Goal: Task Accomplishment & Management: Use online tool/utility

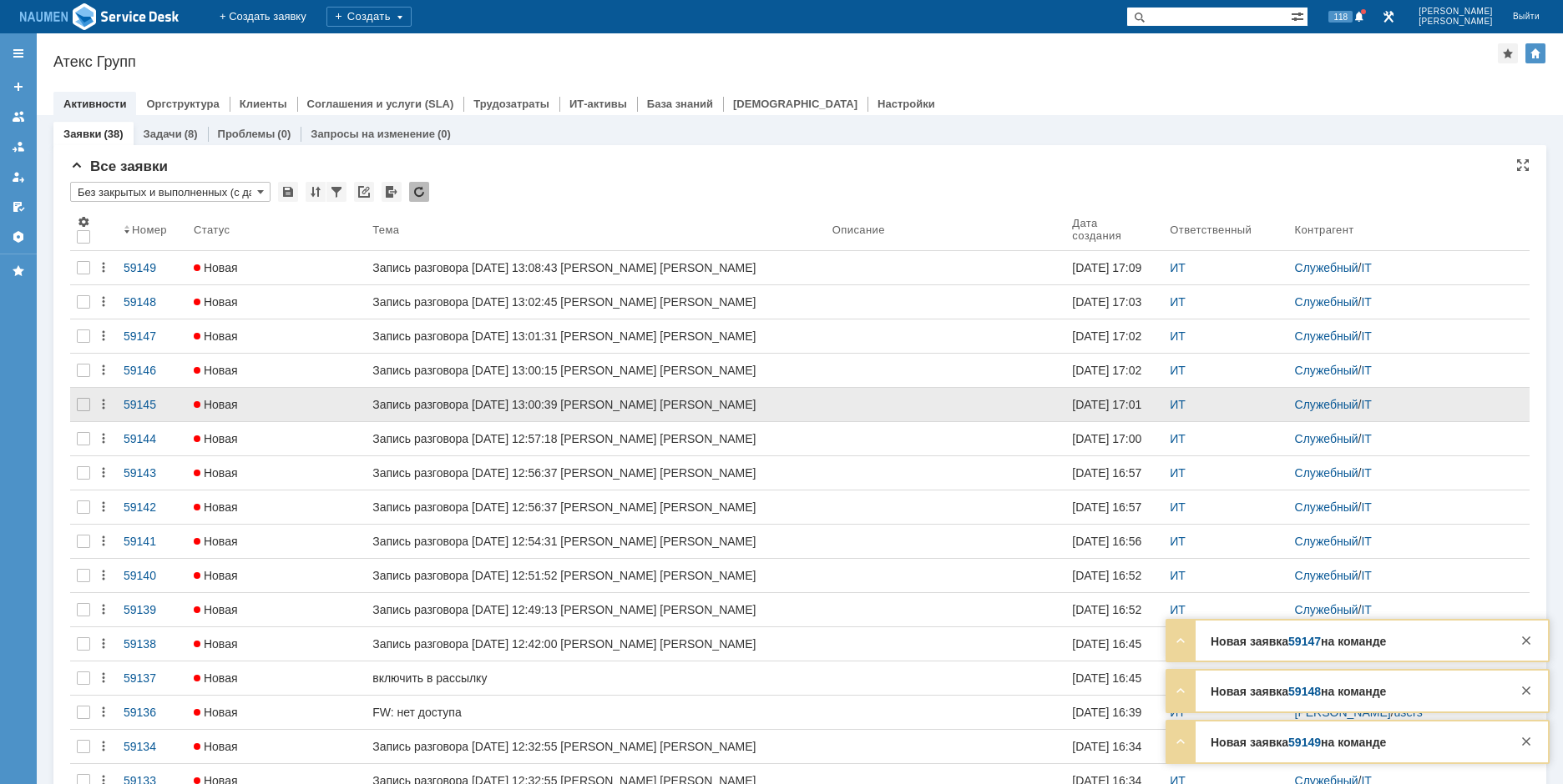
scroll to position [350, 0]
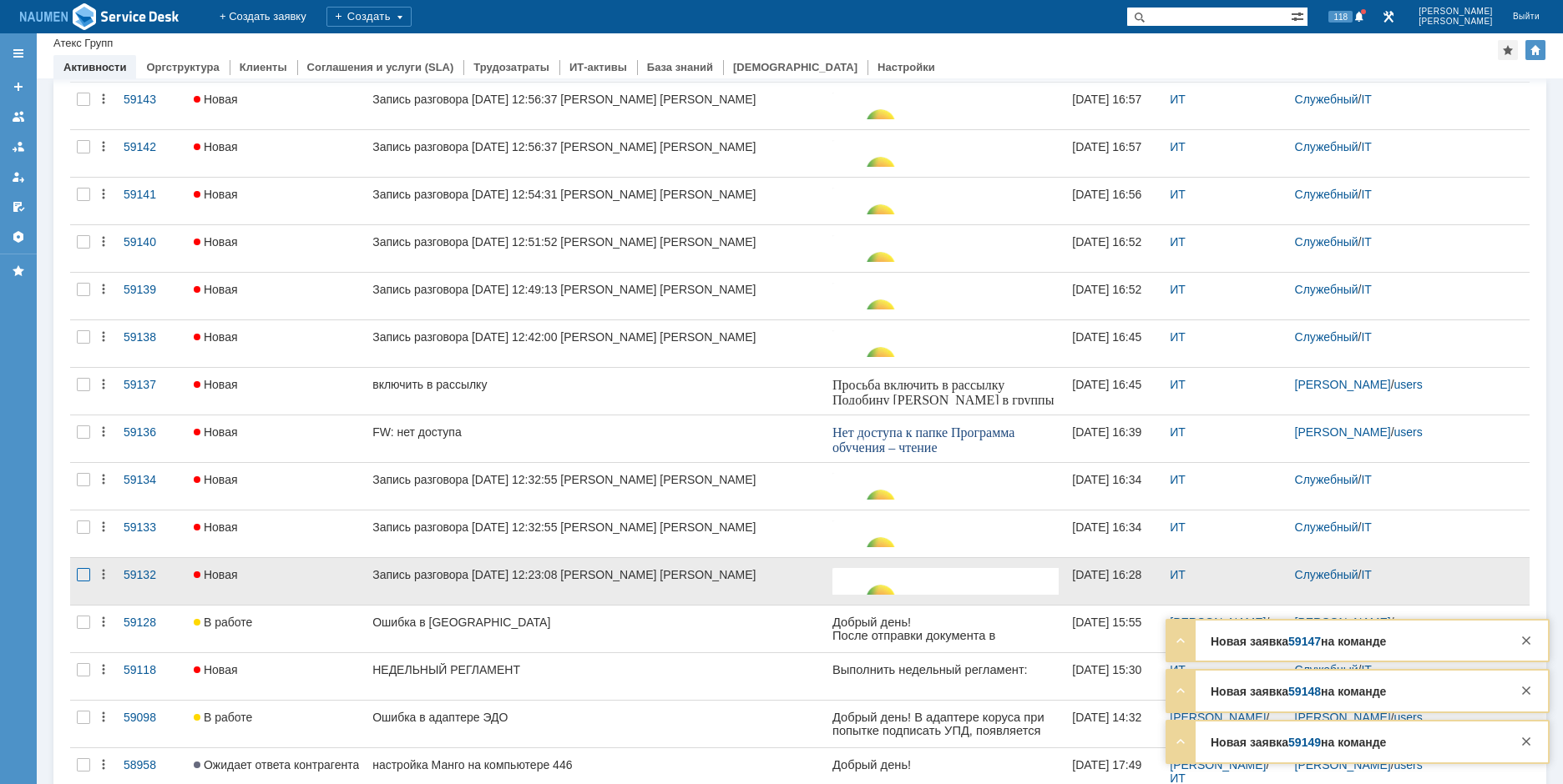
click at [77, 580] on div at bounding box center [83, 575] width 13 height 13
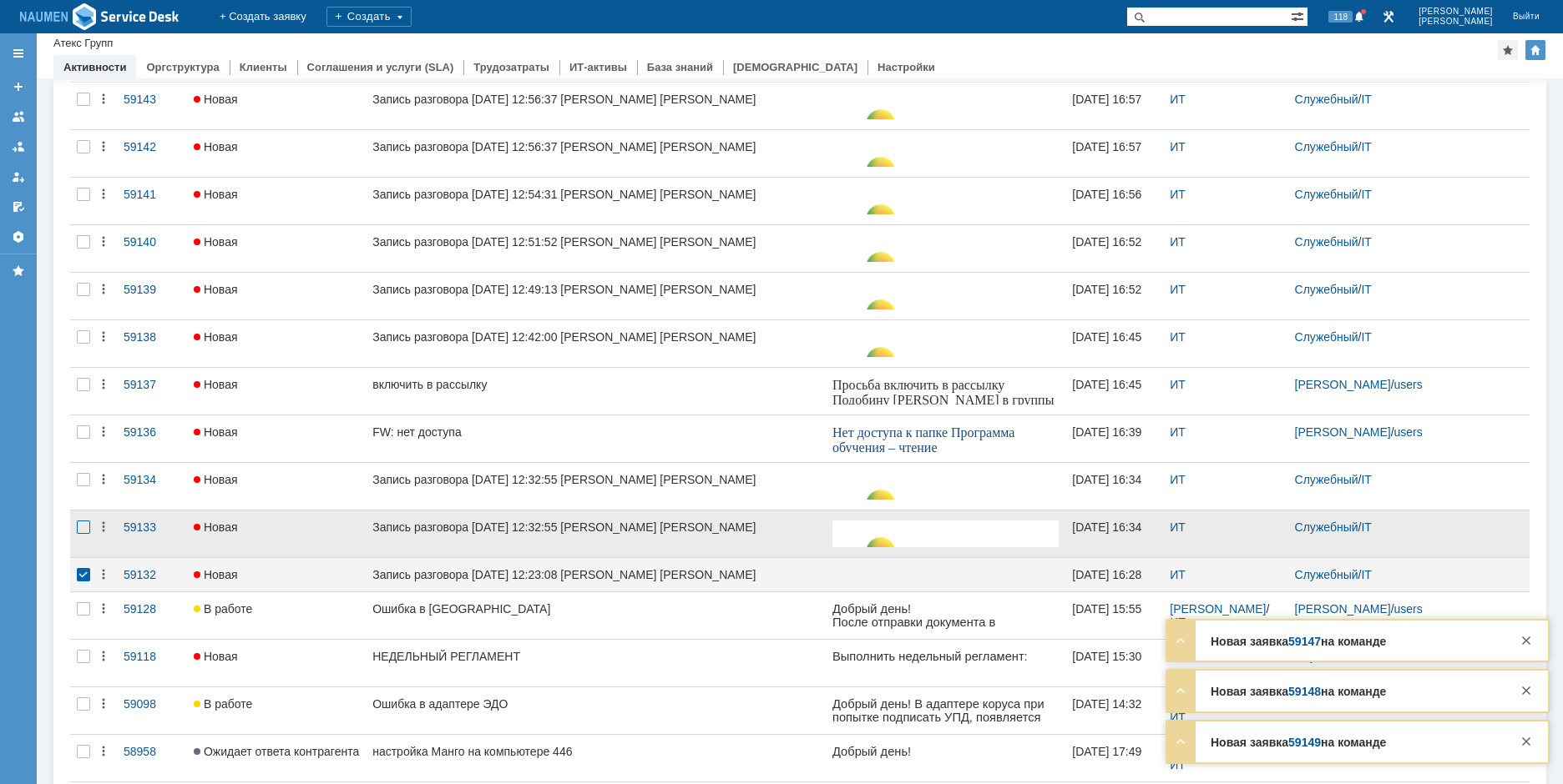
click at [88, 531] on div at bounding box center [83, 527] width 13 height 13
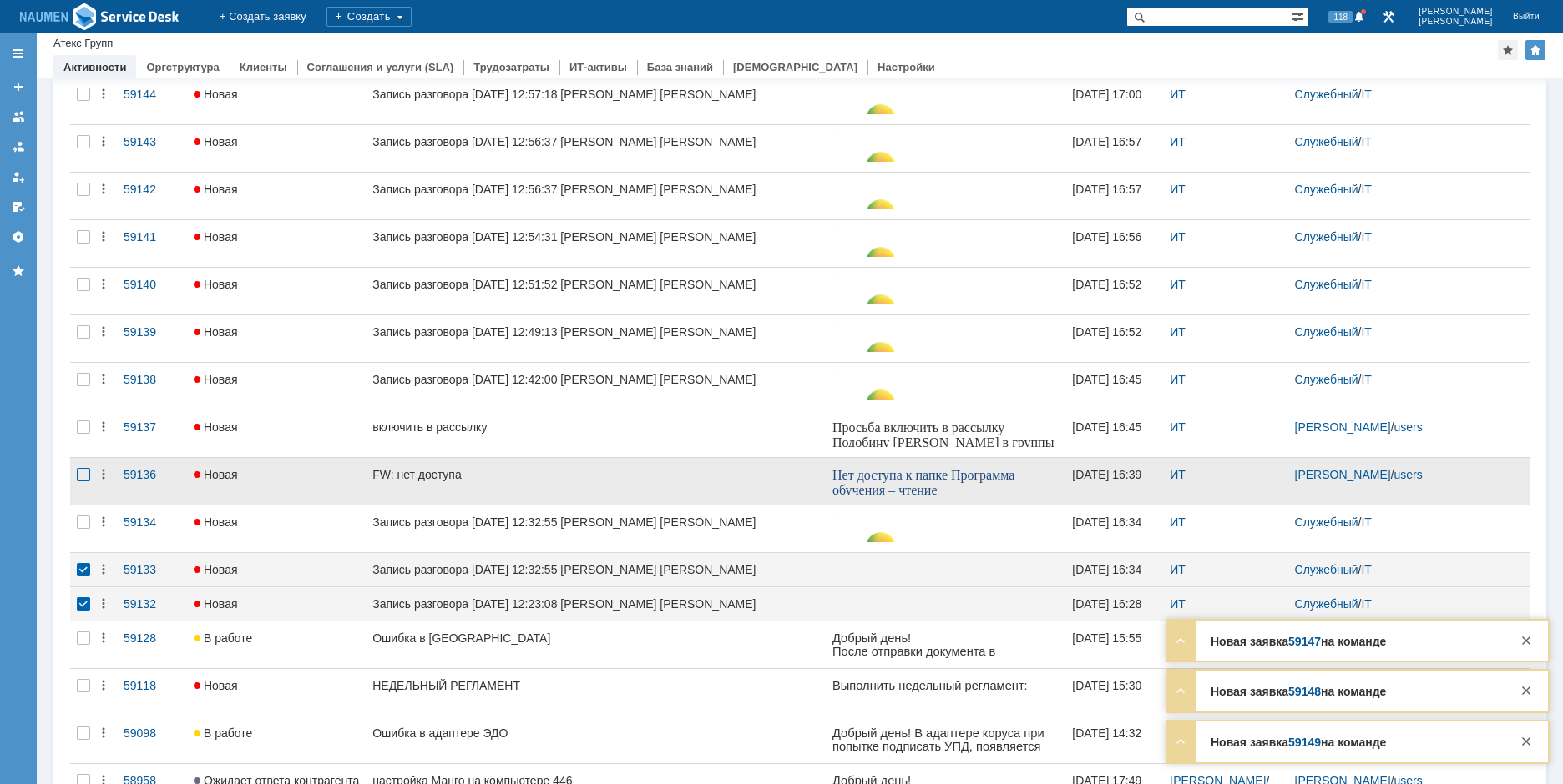
click at [87, 520] on div at bounding box center [83, 522] width 13 height 13
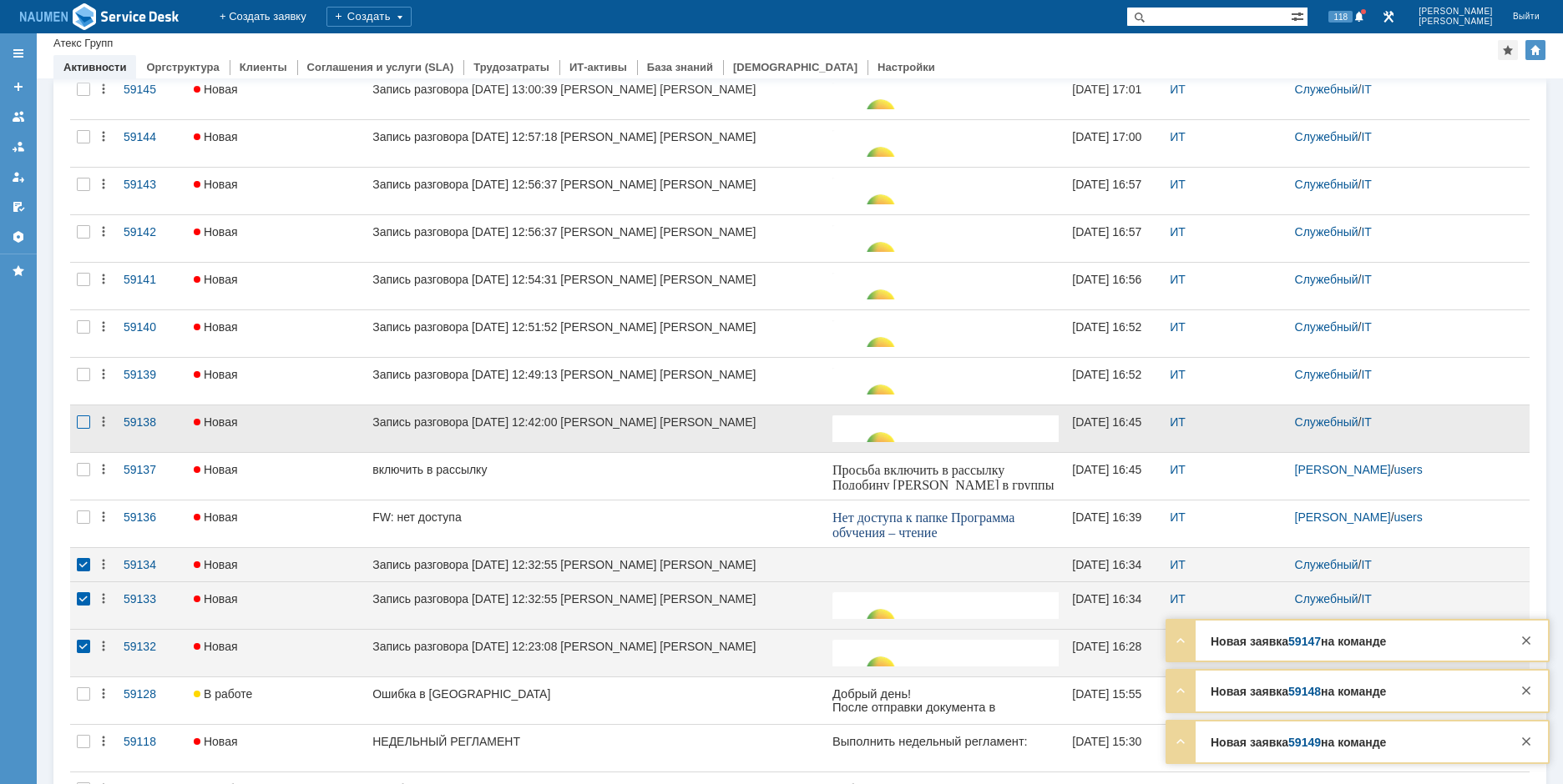
click at [86, 429] on div at bounding box center [83, 422] width 13 height 13
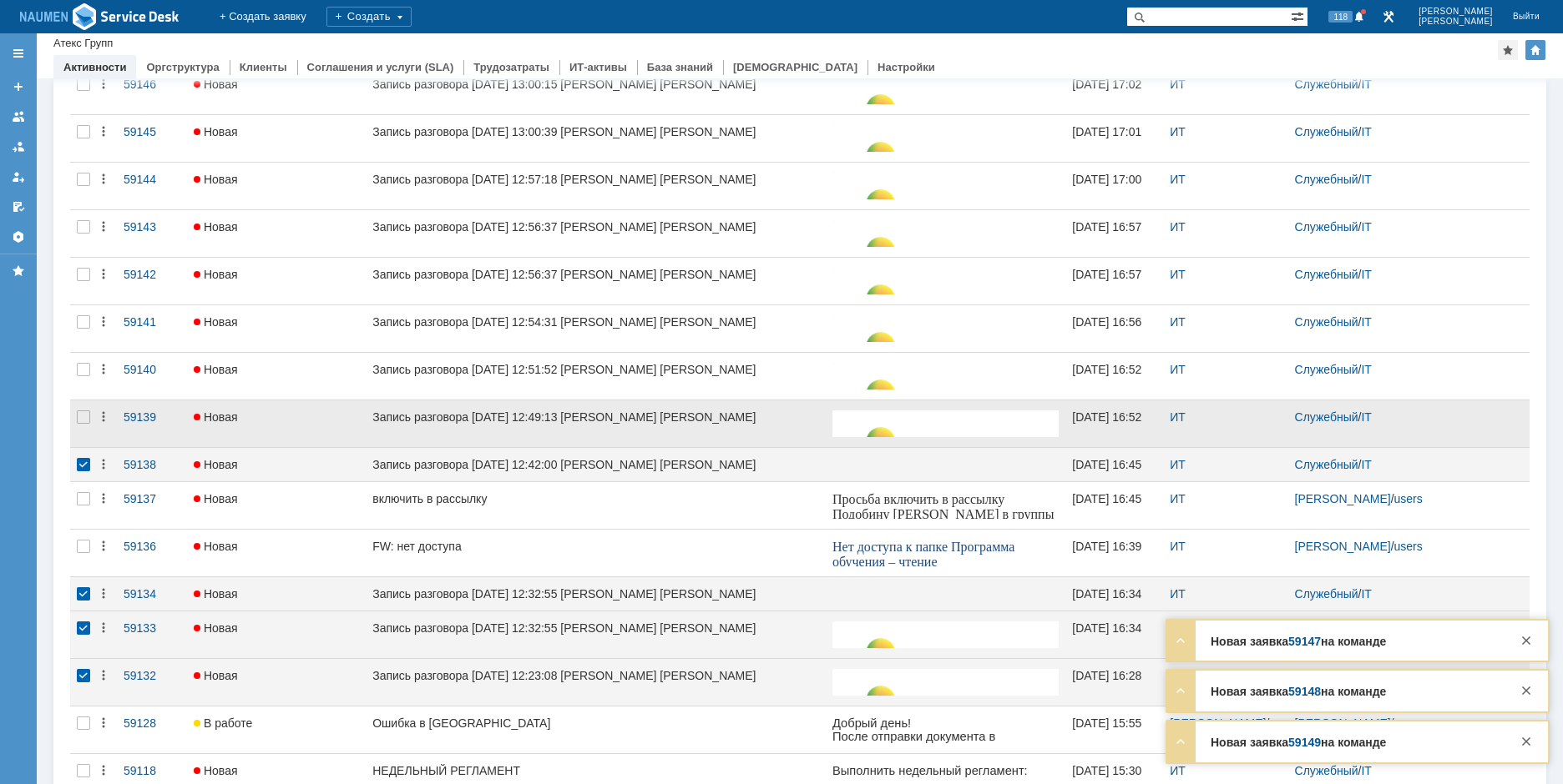
click at [83, 410] on div at bounding box center [83, 424] width 27 height 47
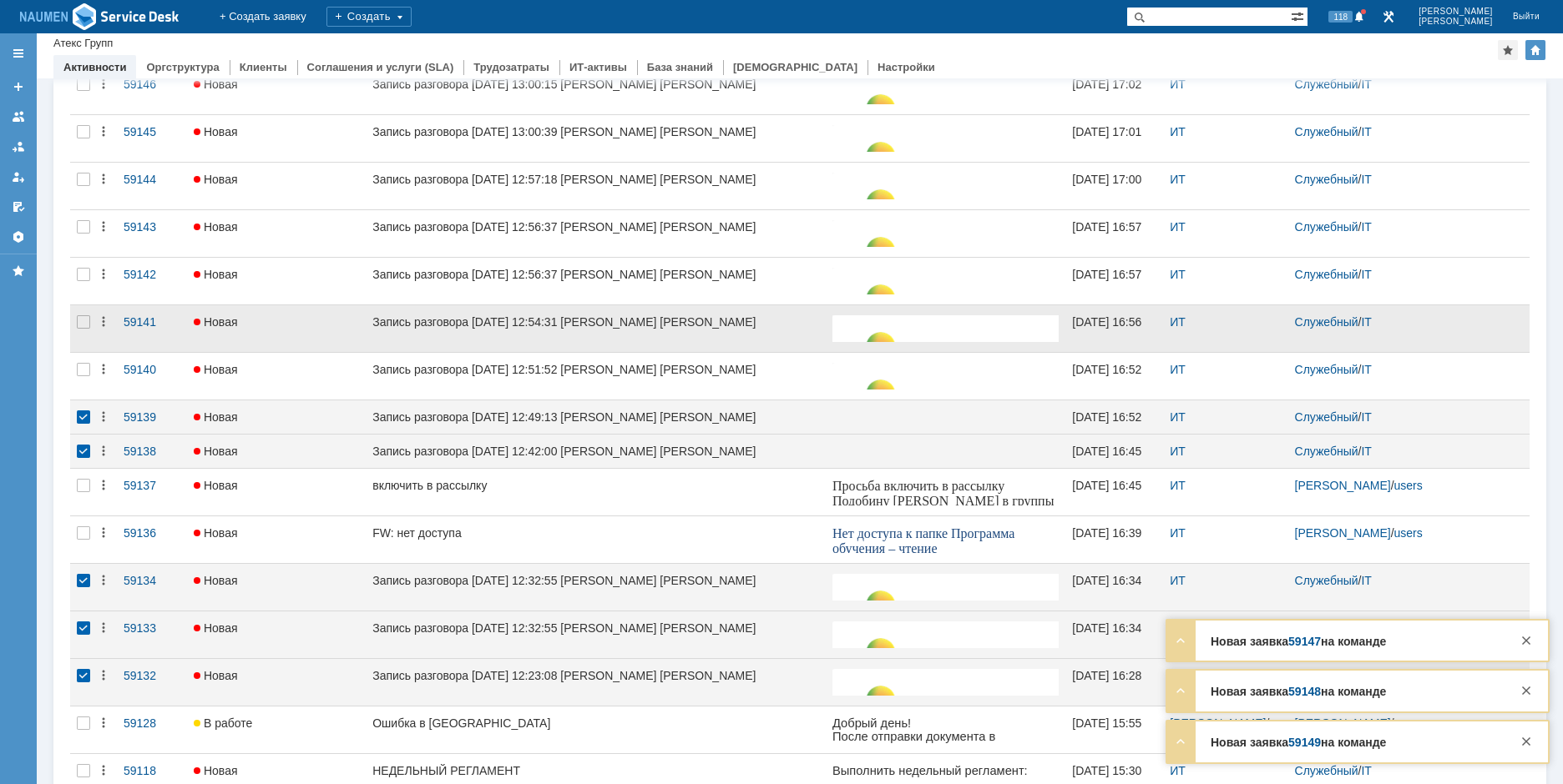
drag, startPoint x: 81, startPoint y: 376, endPoint x: 81, endPoint y: 357, distance: 19.0
click at [81, 376] on div at bounding box center [83, 369] width 13 height 13
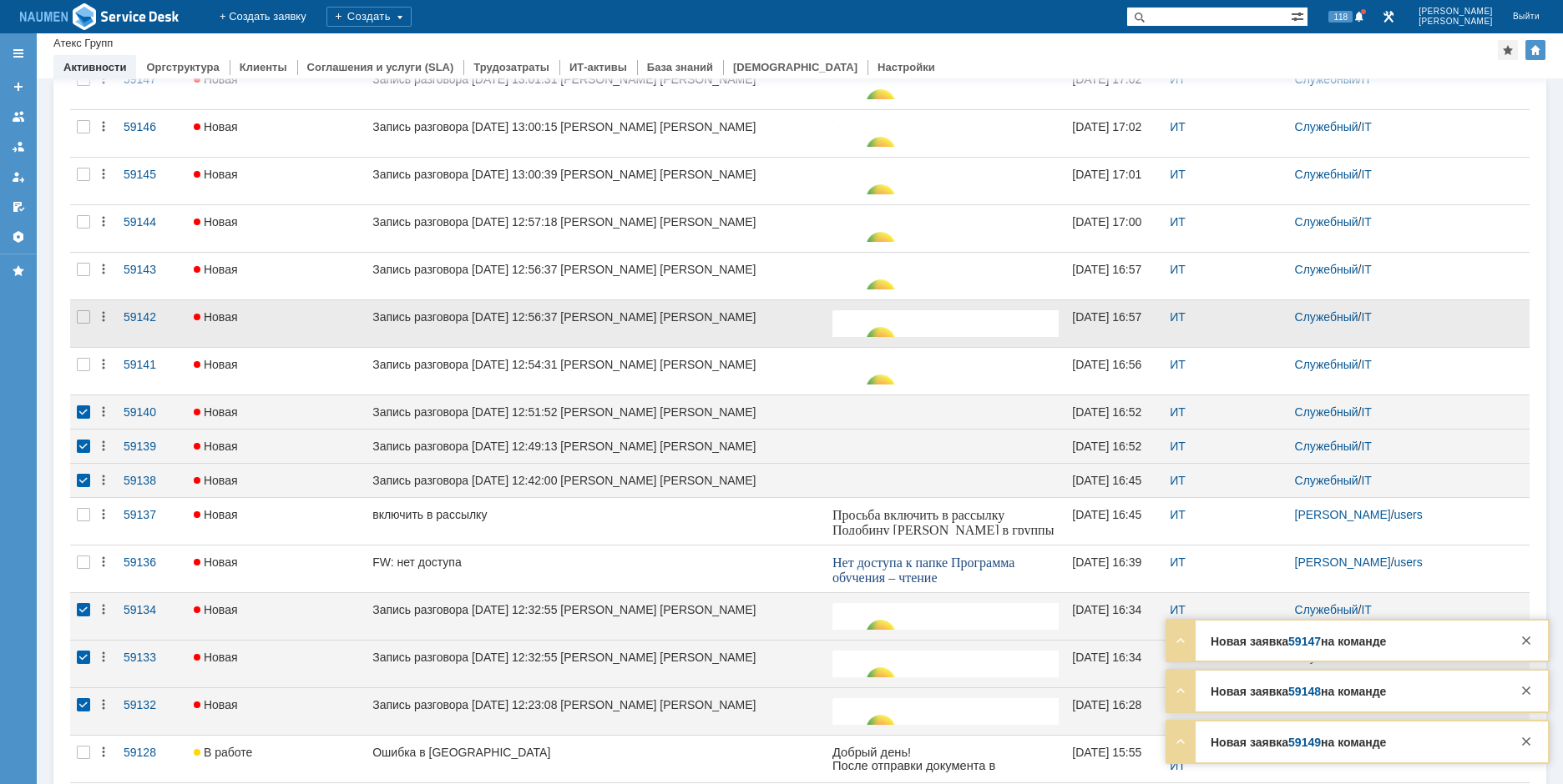
click at [81, 327] on div at bounding box center [83, 324] width 27 height 47
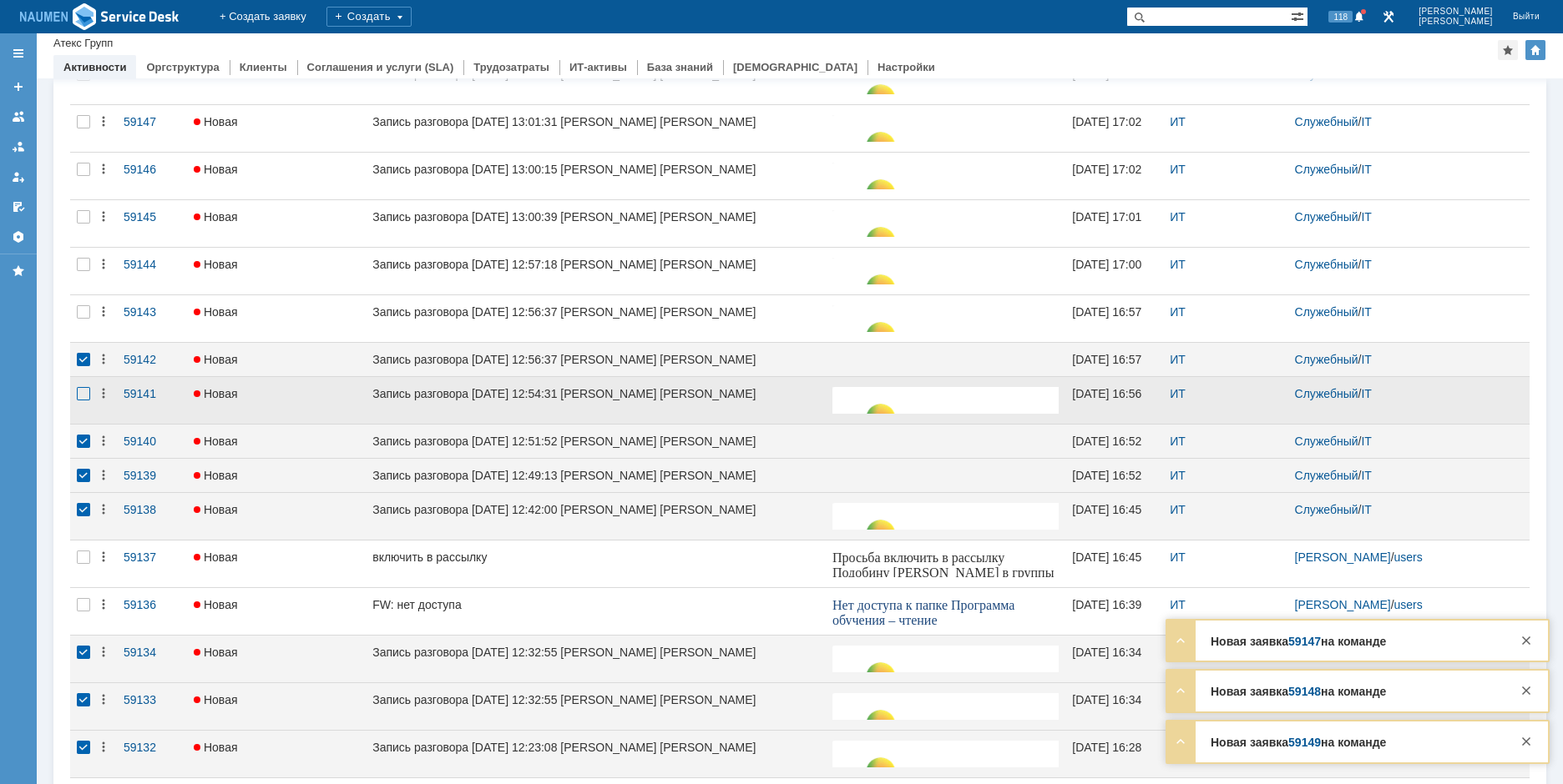
click at [88, 400] on div at bounding box center [83, 394] width 13 height 13
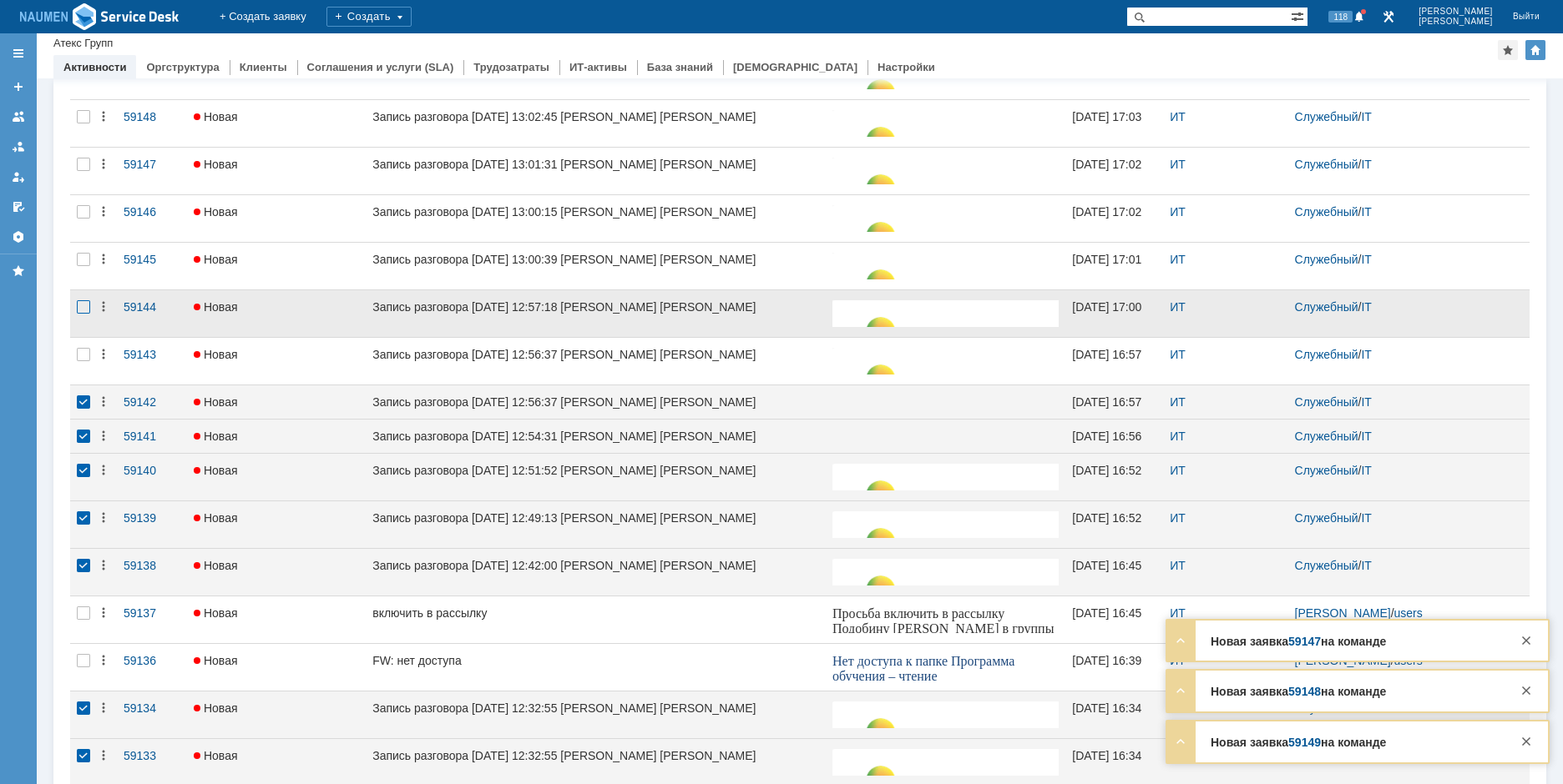
click at [84, 310] on div at bounding box center [83, 307] width 13 height 13
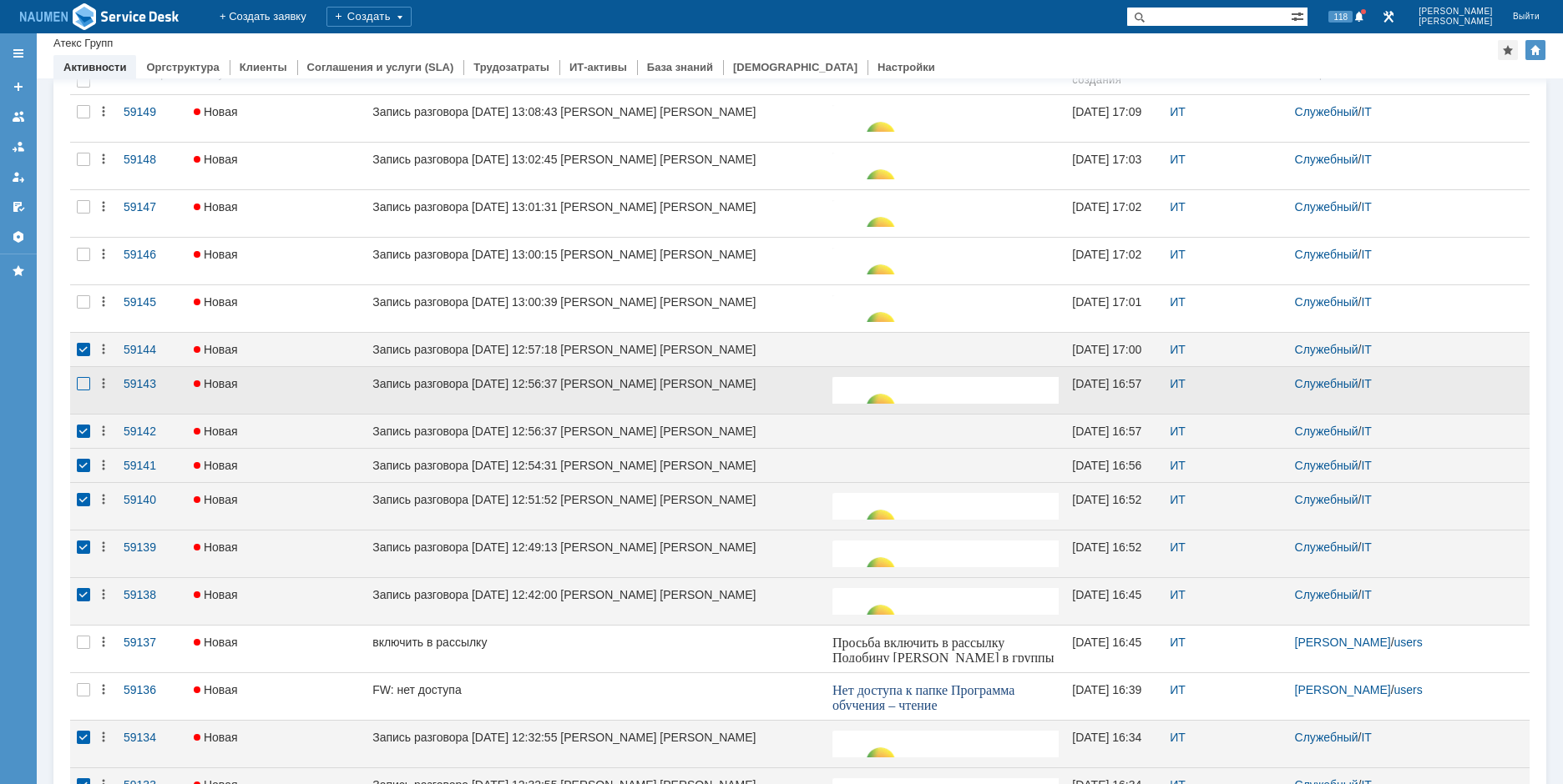
click at [81, 390] on div at bounding box center [83, 384] width 13 height 13
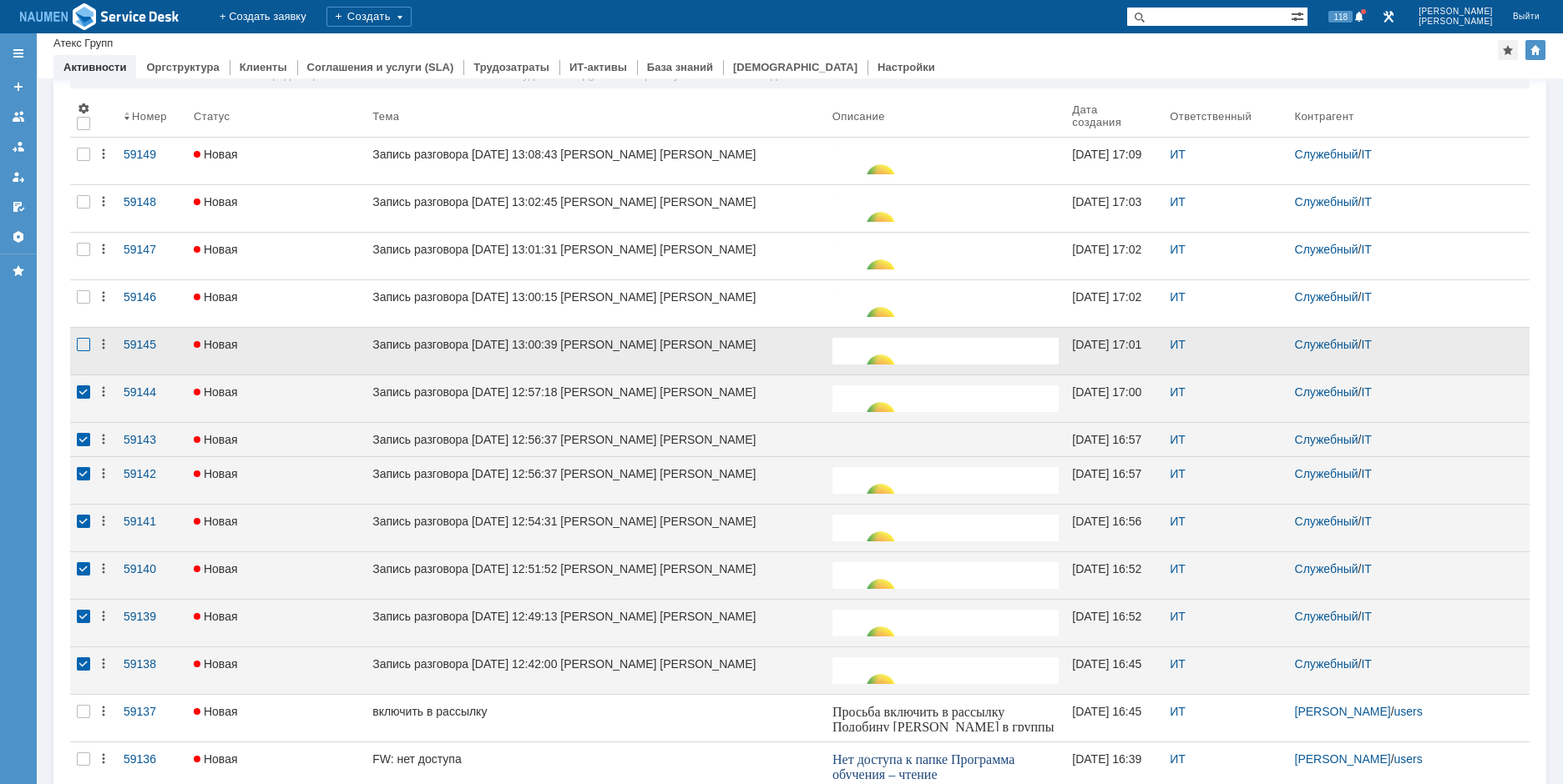
click at [81, 348] on div at bounding box center [83, 345] width 13 height 13
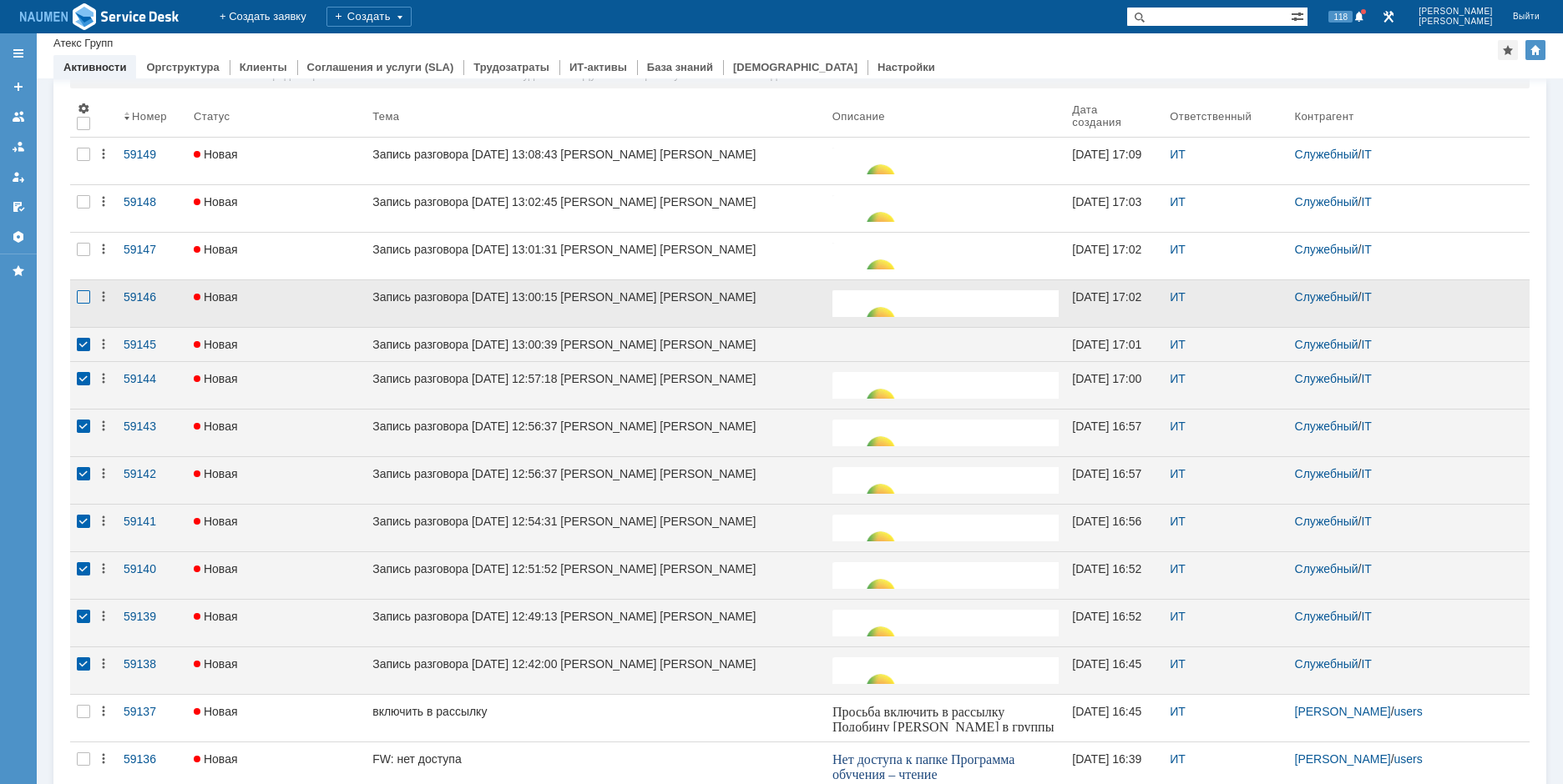
click at [81, 299] on div at bounding box center [83, 297] width 13 height 13
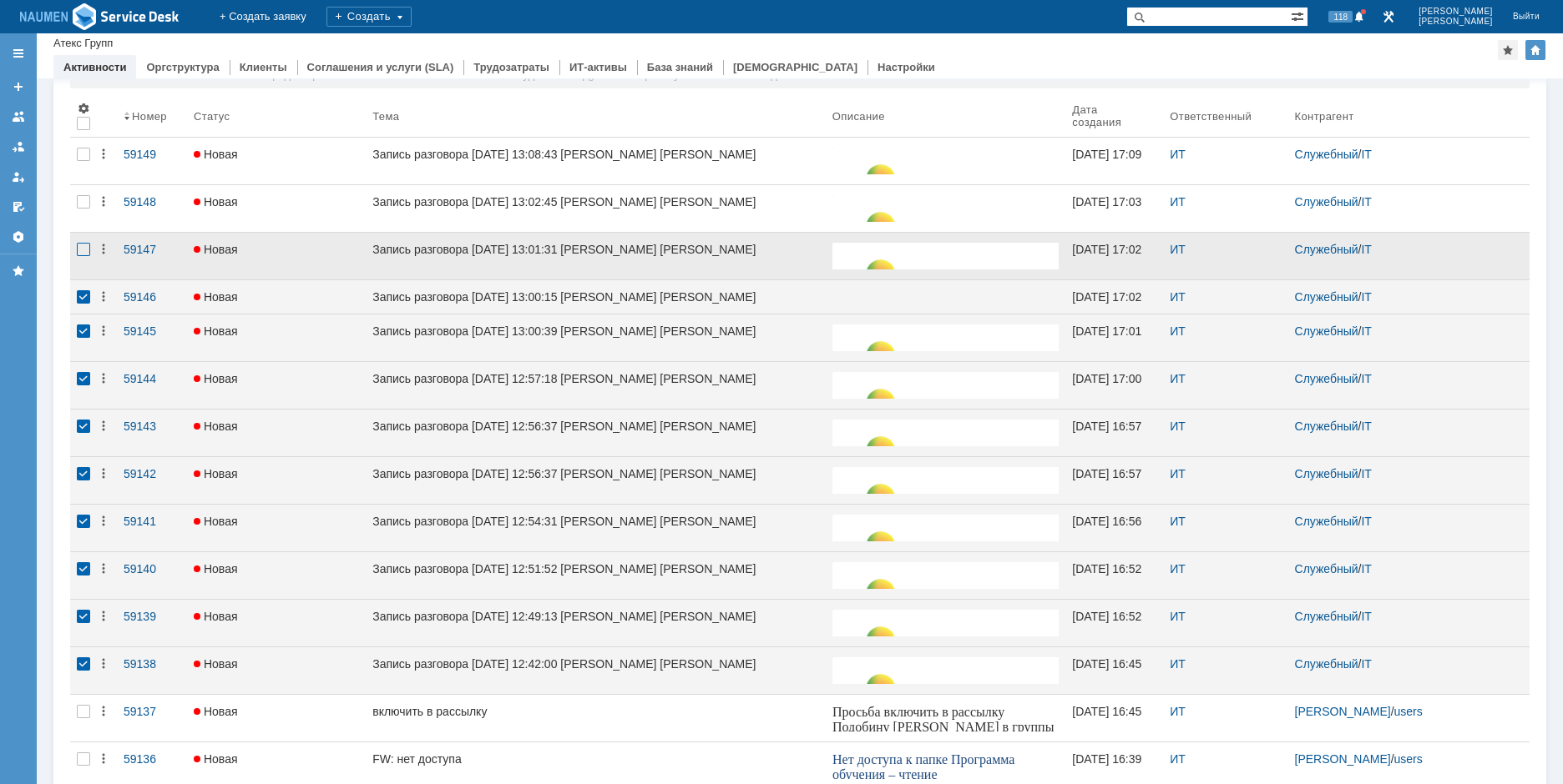
click at [88, 251] on div at bounding box center [83, 249] width 13 height 13
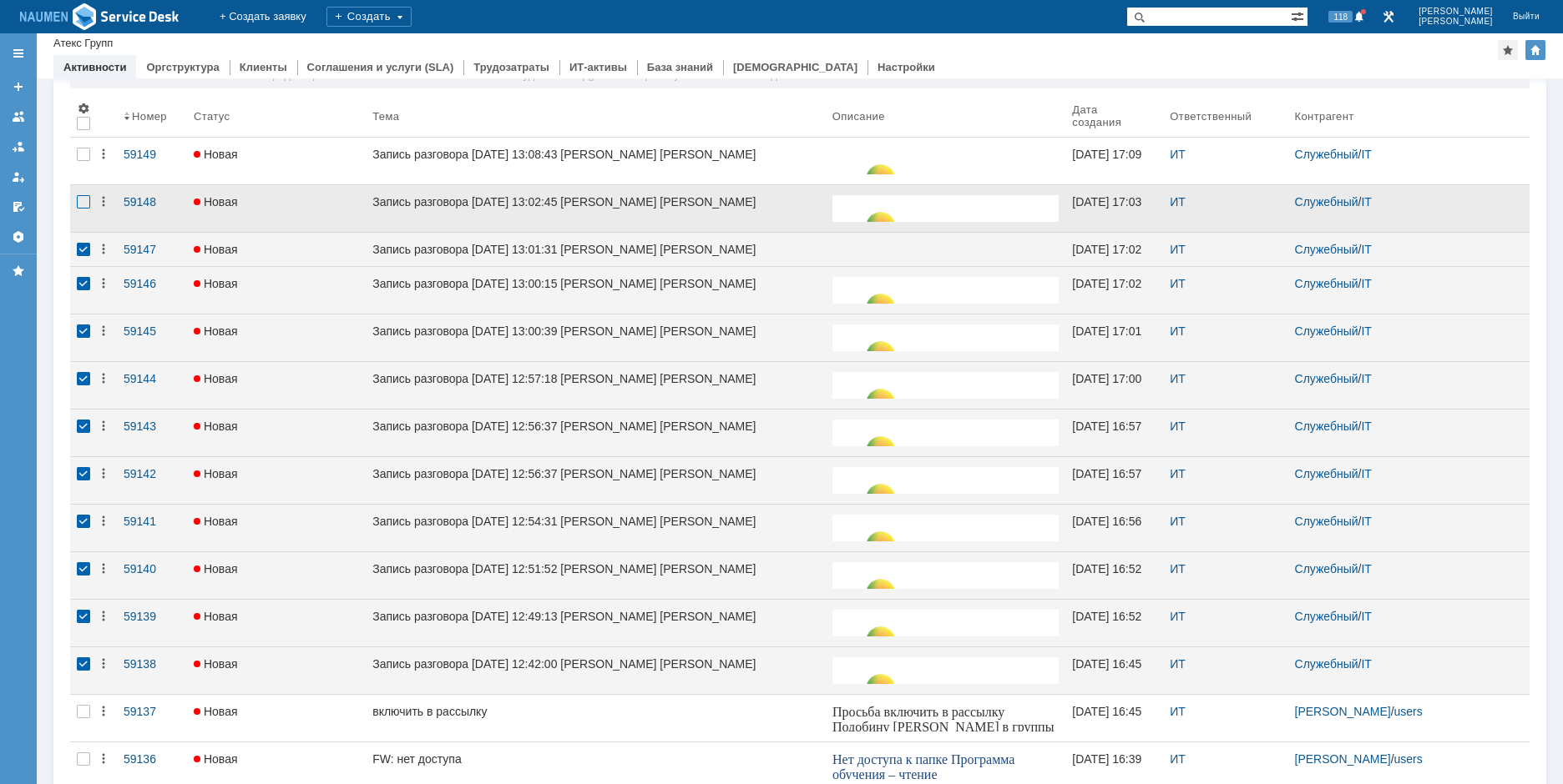
click at [81, 206] on div at bounding box center [83, 202] width 13 height 13
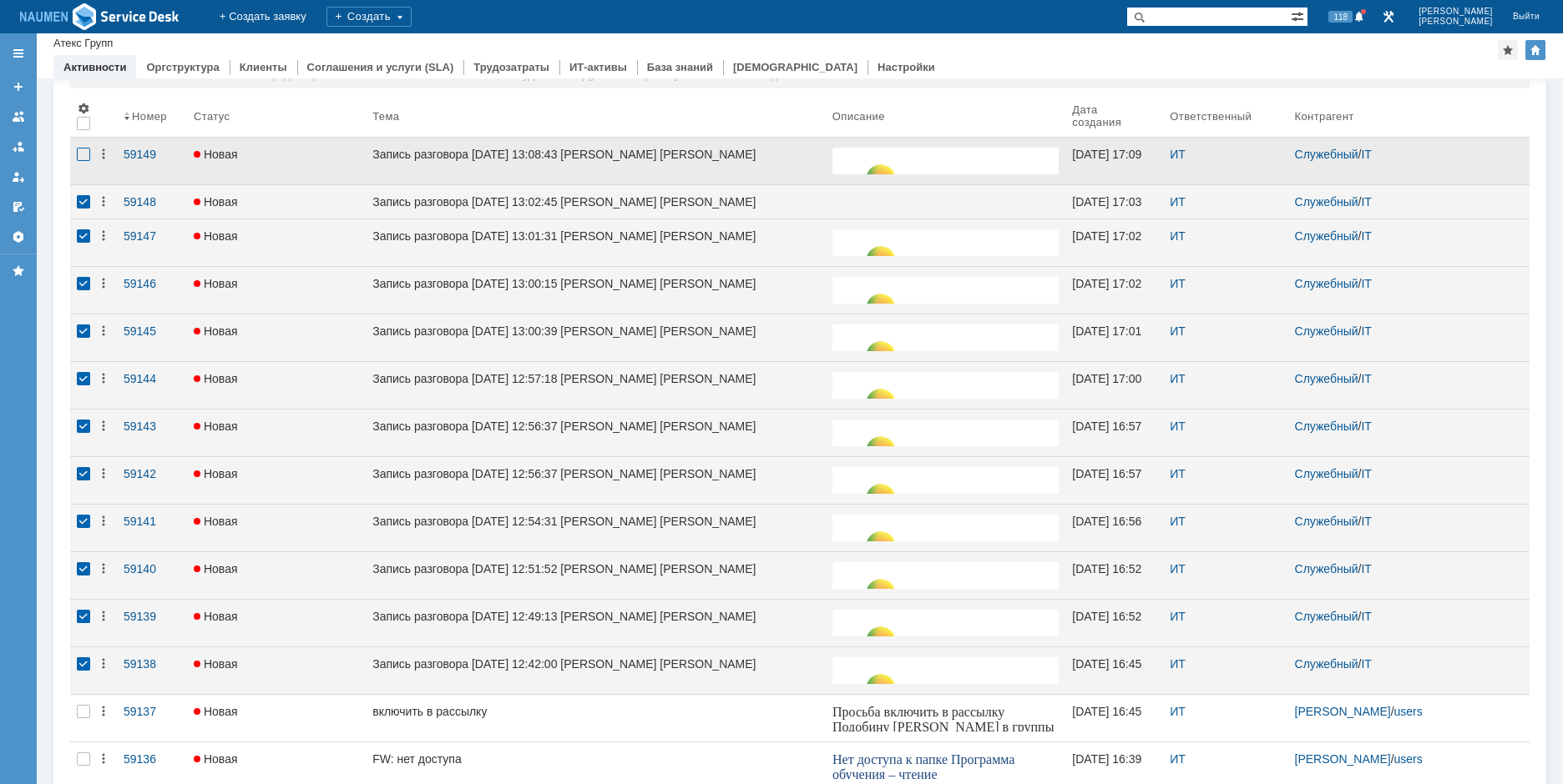
click at [79, 156] on div at bounding box center [83, 154] width 13 height 13
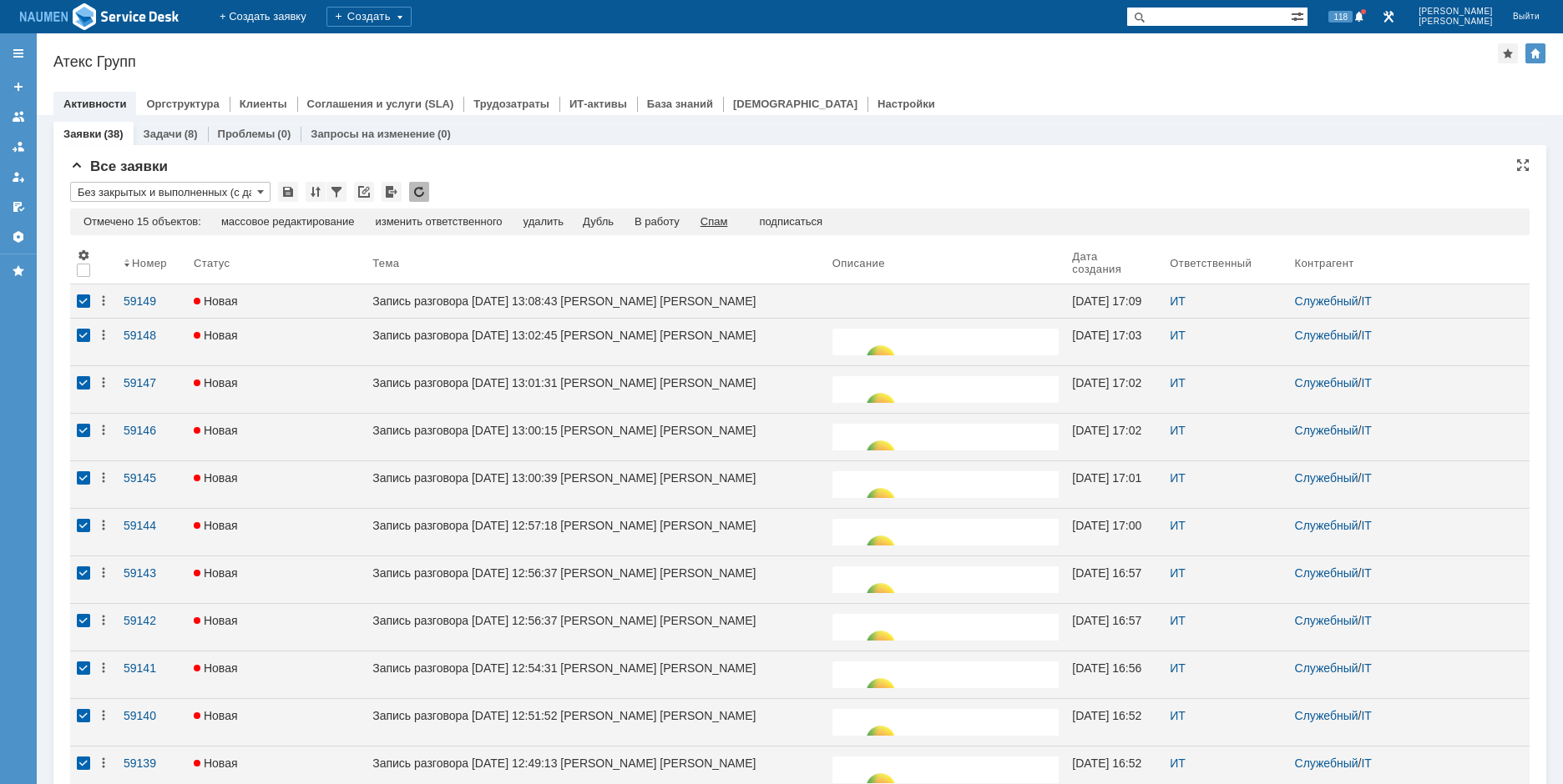
click at [728, 222] on div "Спам" at bounding box center [714, 222] width 28 height 13
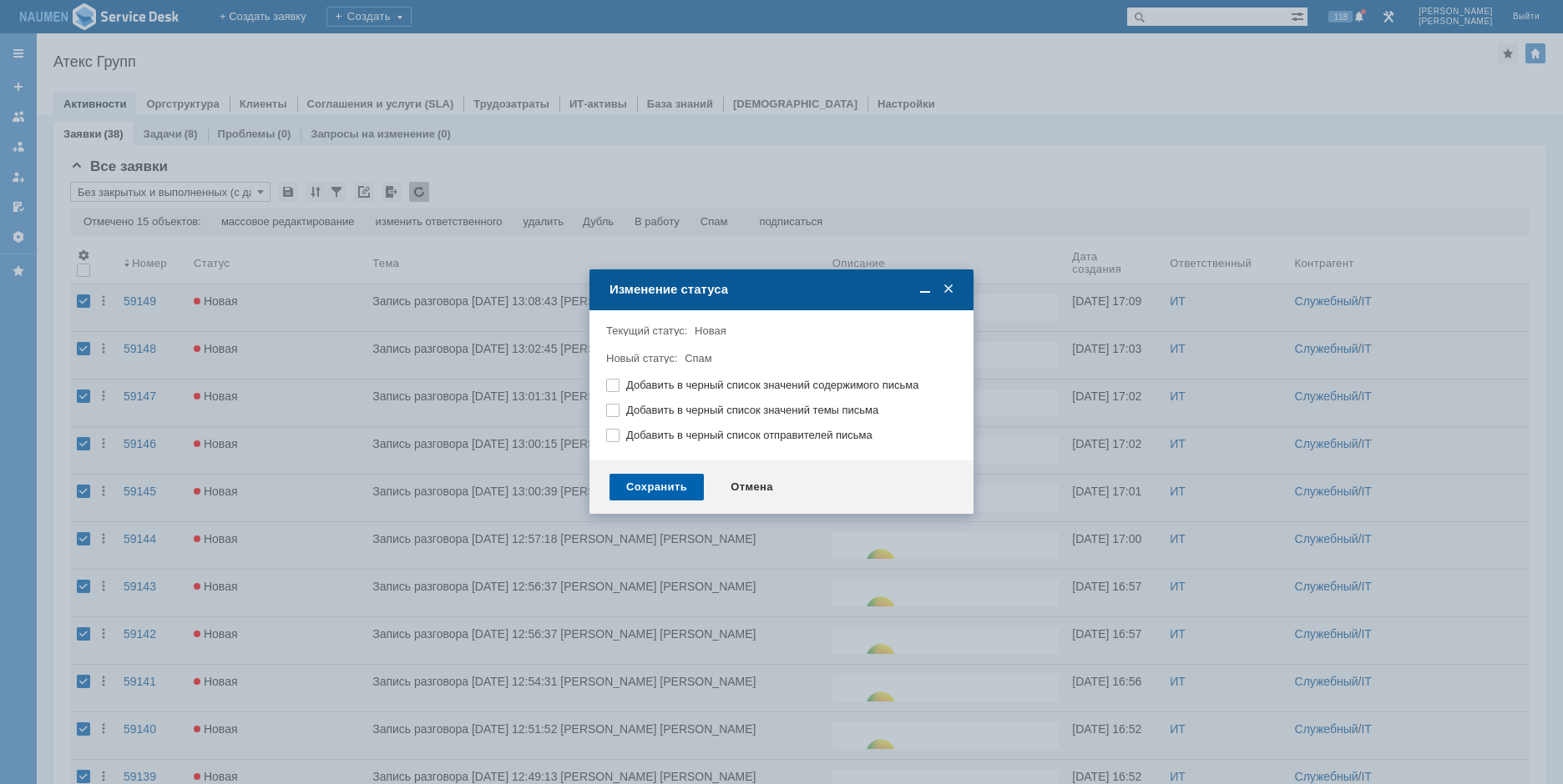
click at [662, 489] on div "Сохранить" at bounding box center [657, 488] width 94 height 27
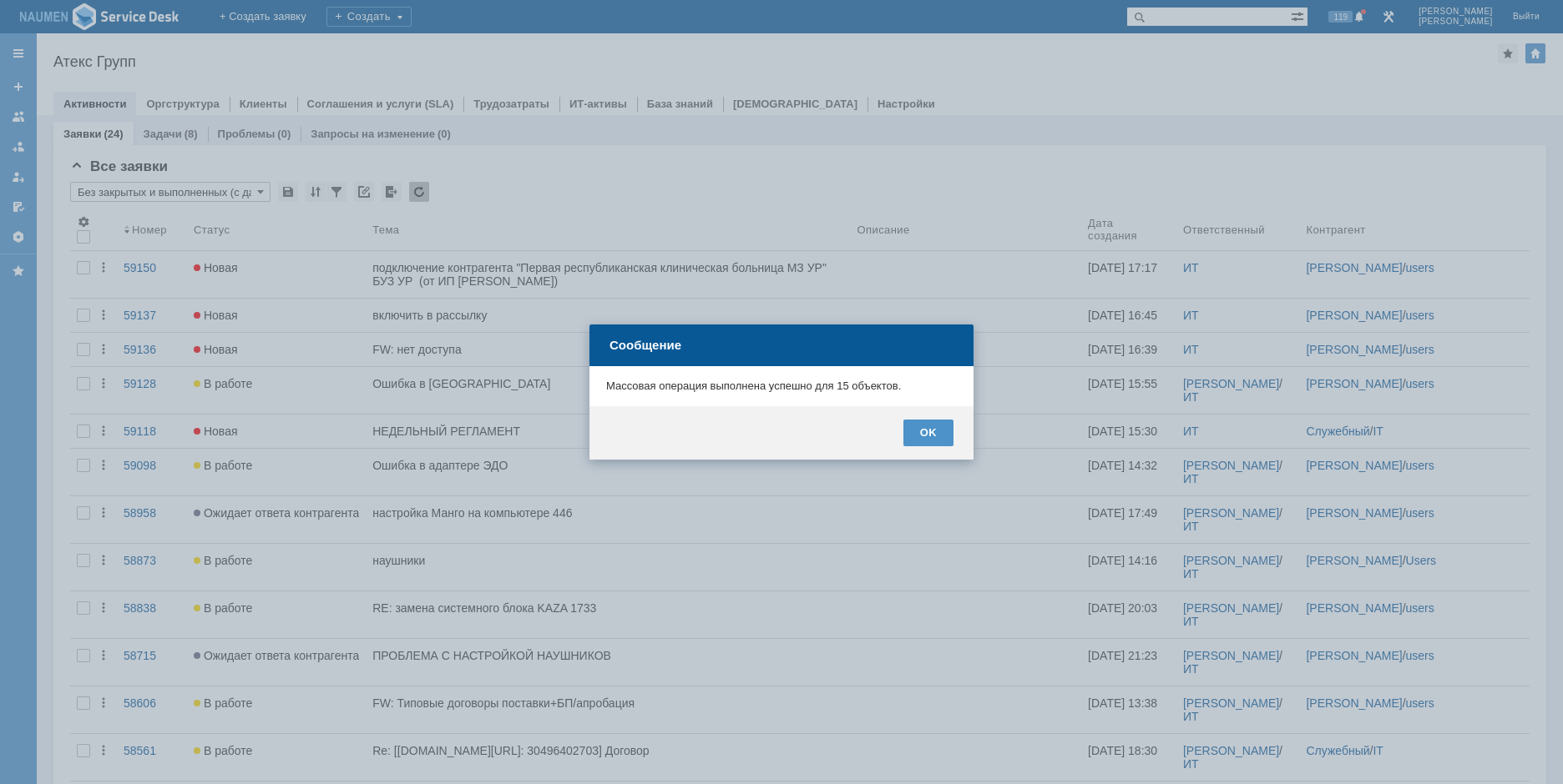
scroll to position [0, 0]
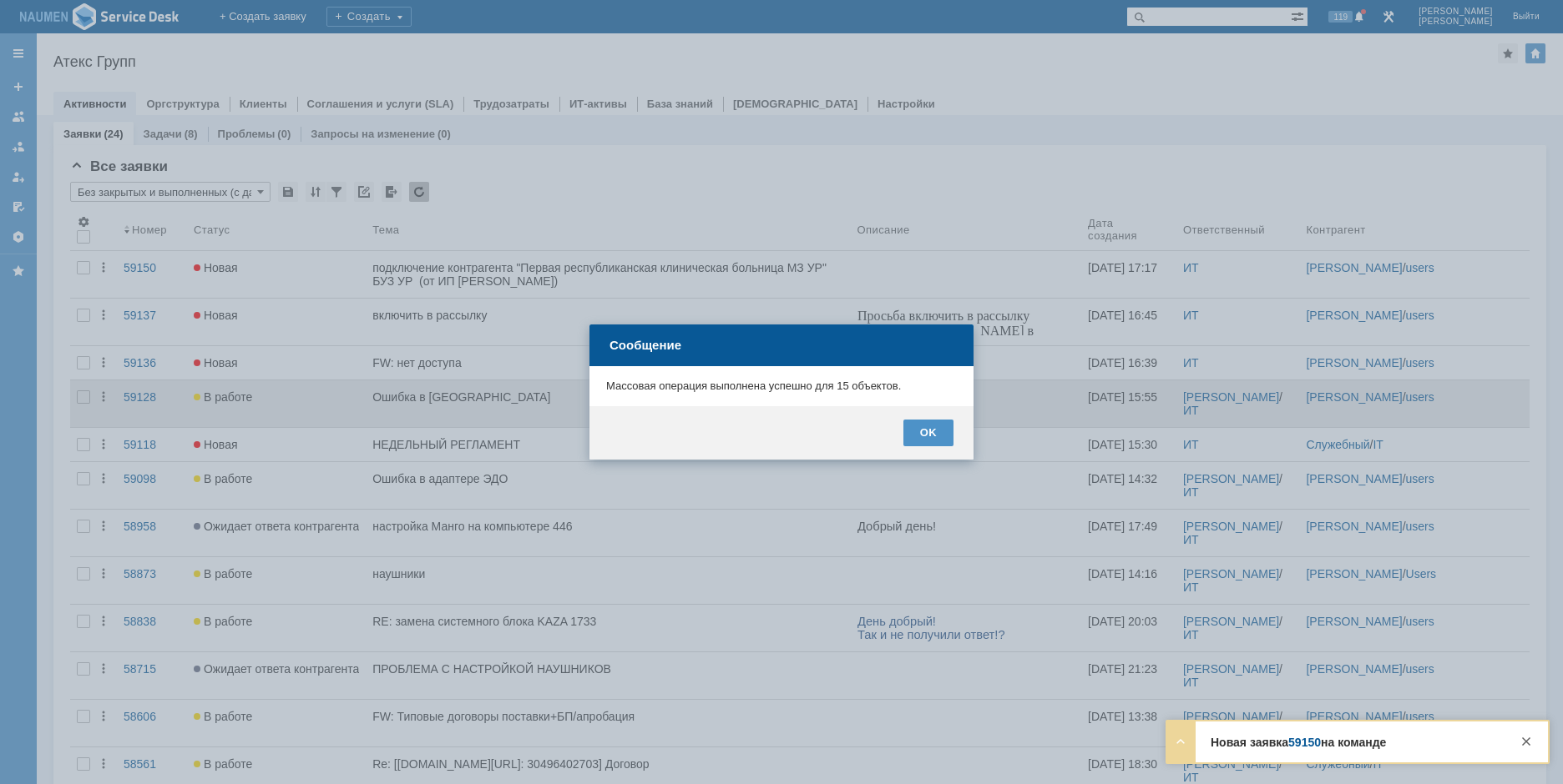
click at [915, 435] on div "OK" at bounding box center [928, 433] width 50 height 27
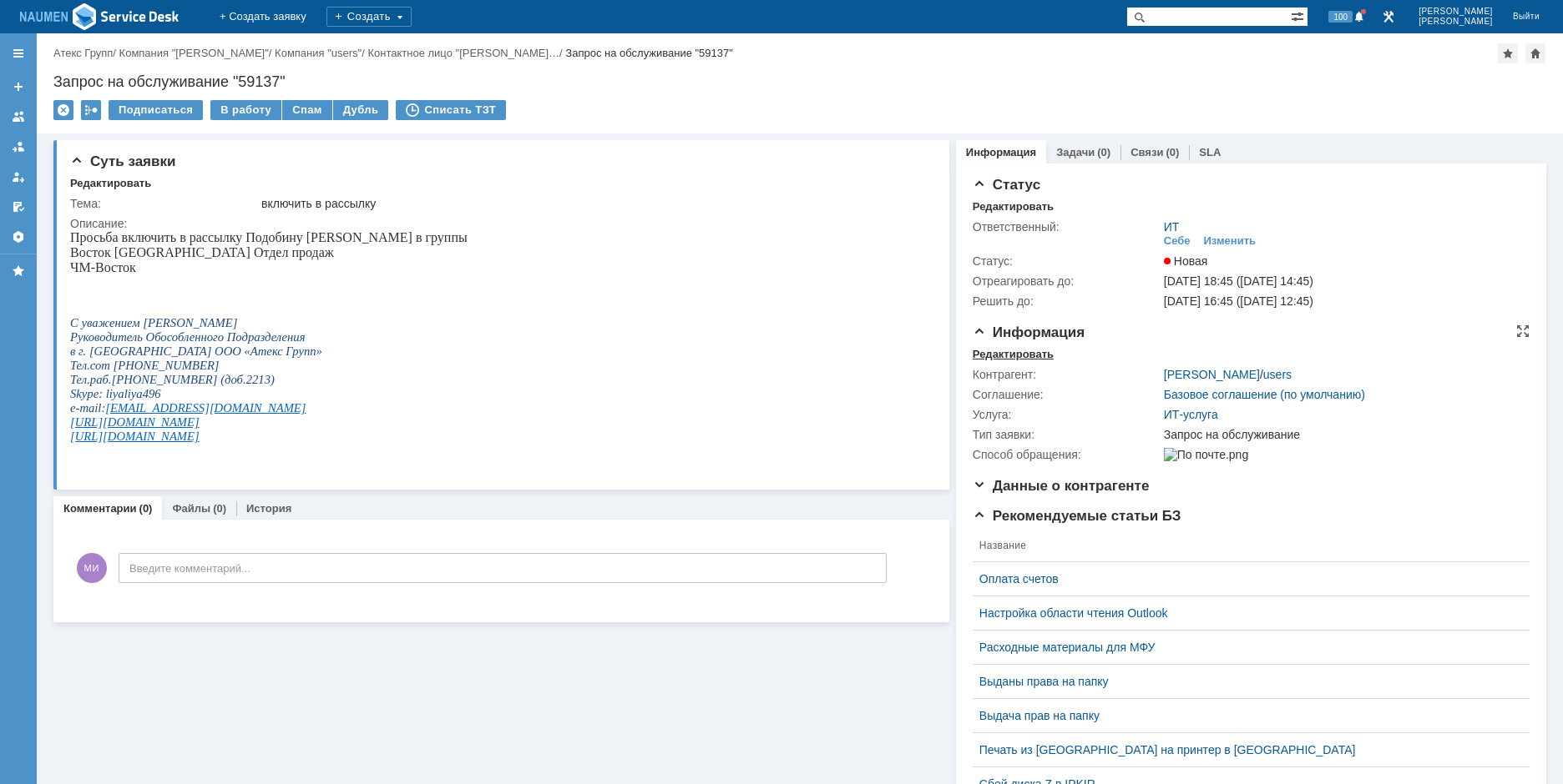
click at [983, 350] on div "Редактировать" at bounding box center [1013, 354] width 81 height 13
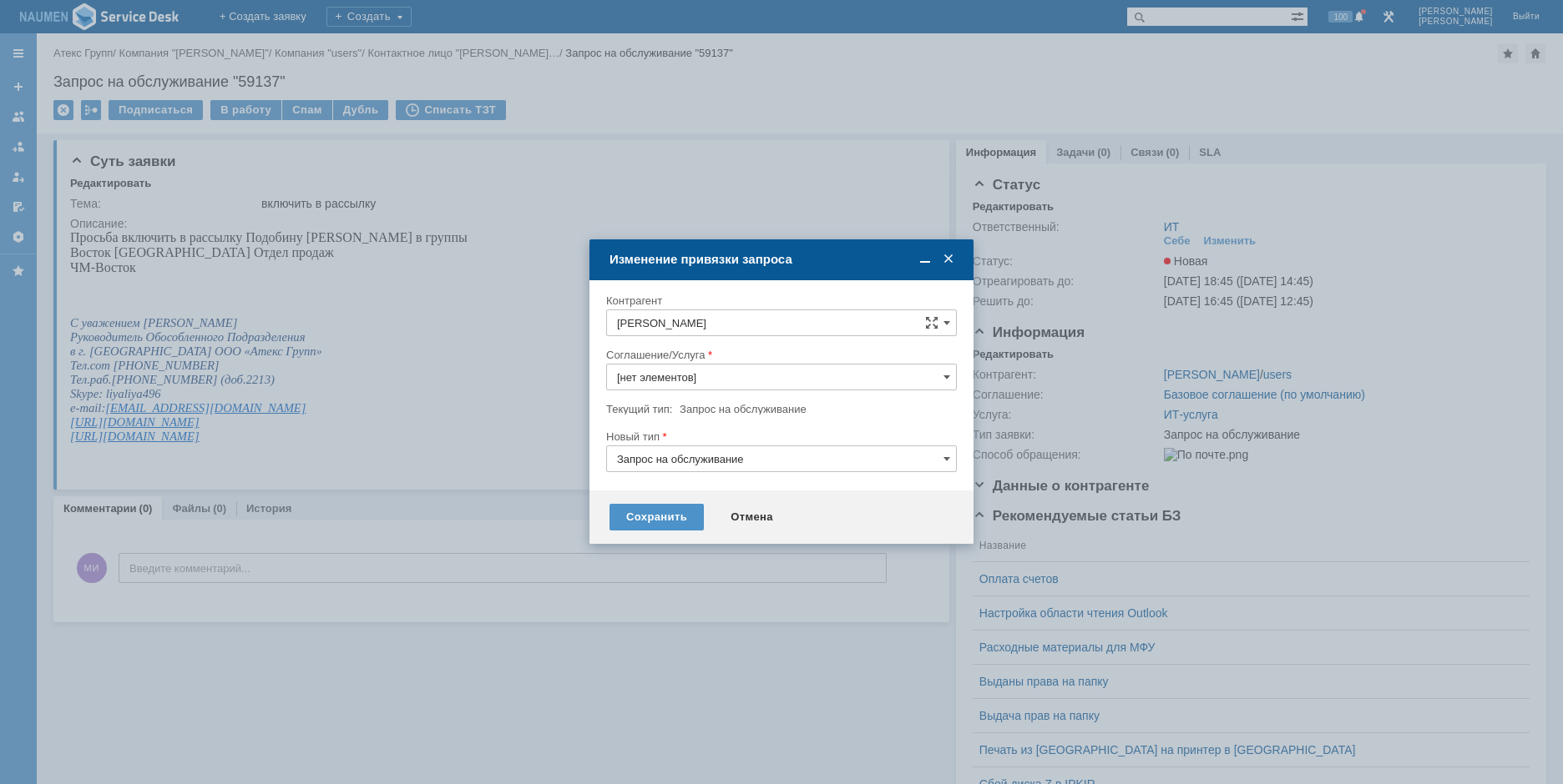
type input "ИТ-услуга"
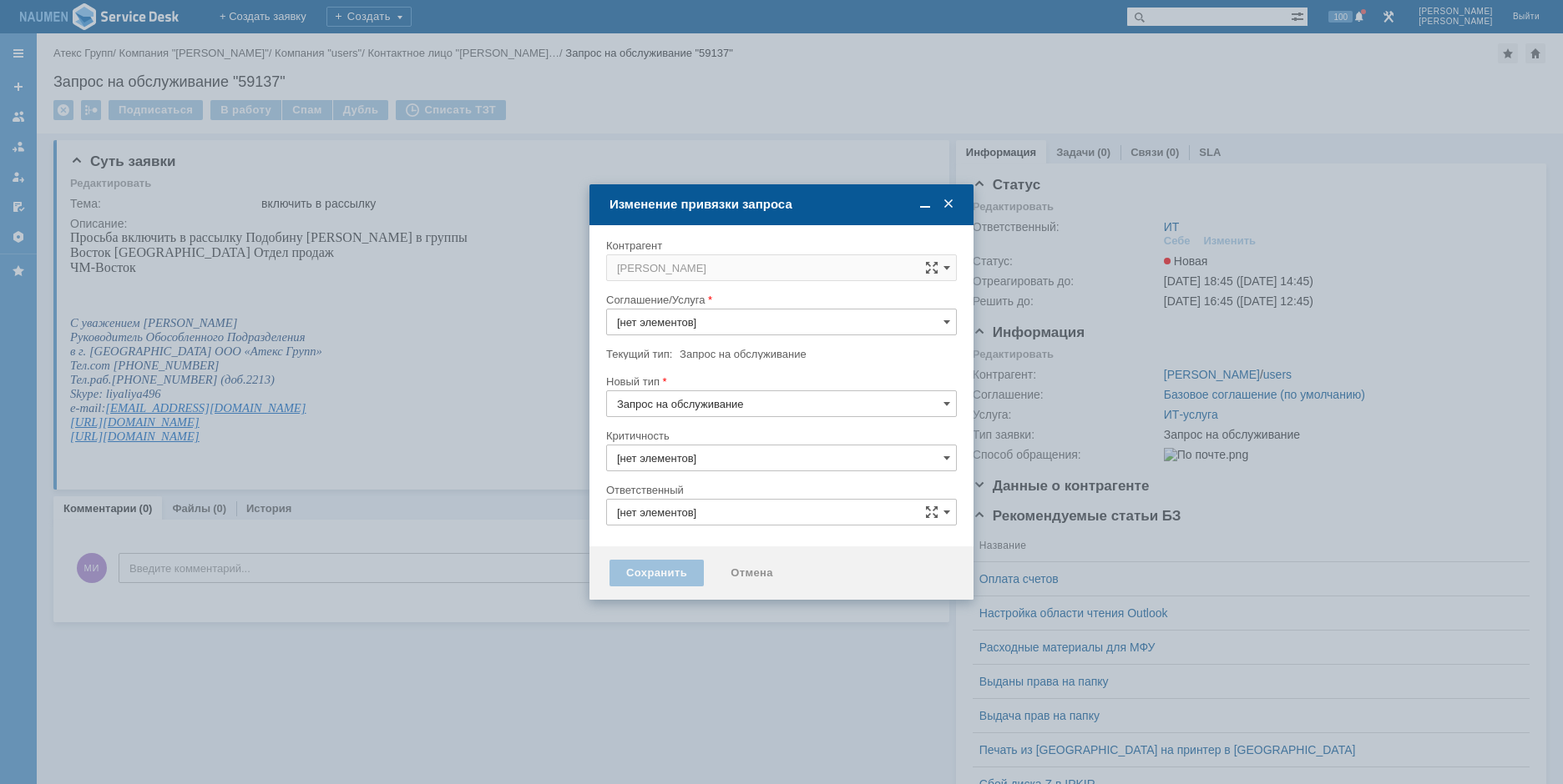
type input "ИТ-услуга"
type input "ИТ"
type input "3. Низкая"
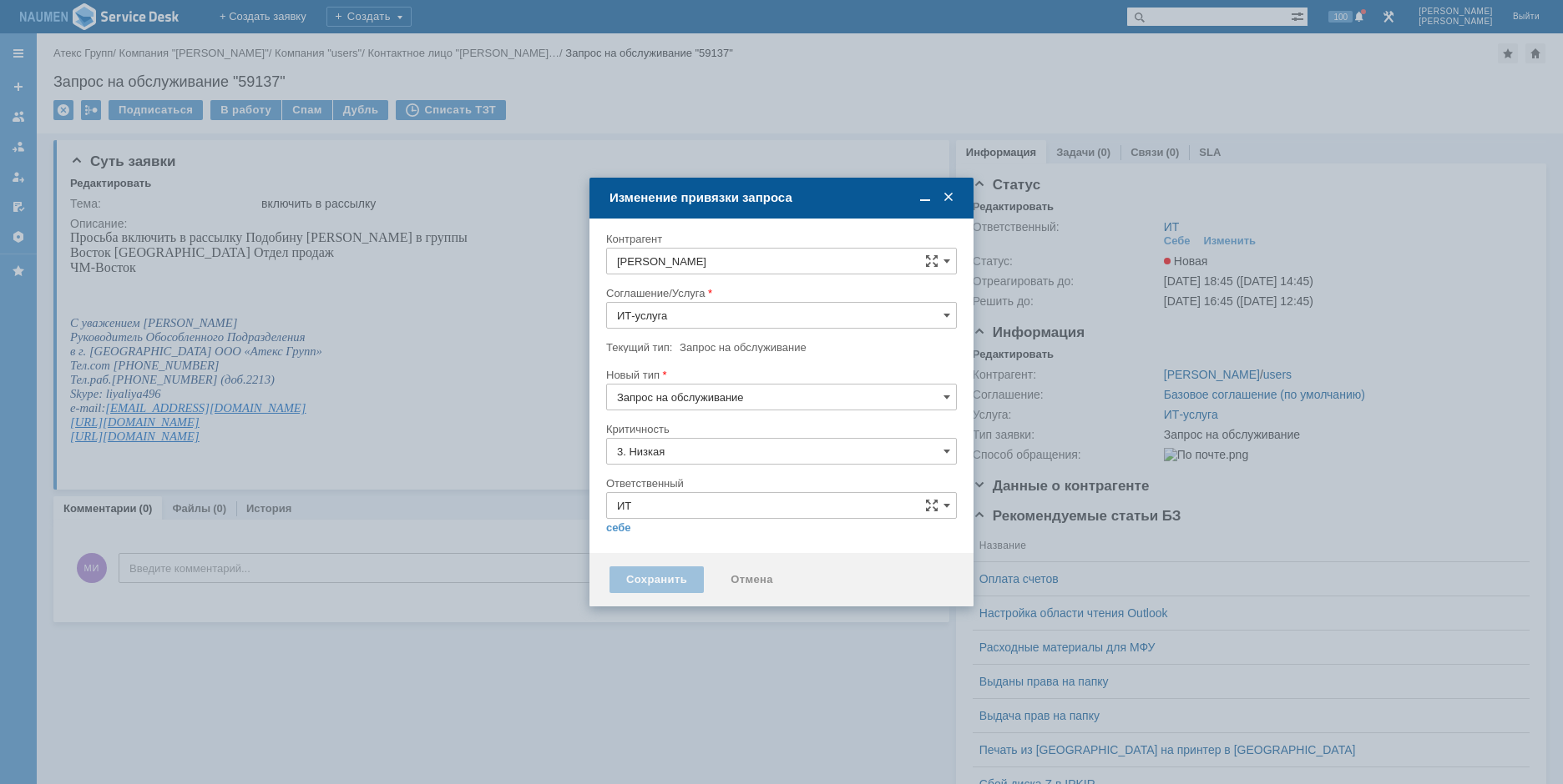
type input "[не указано]"
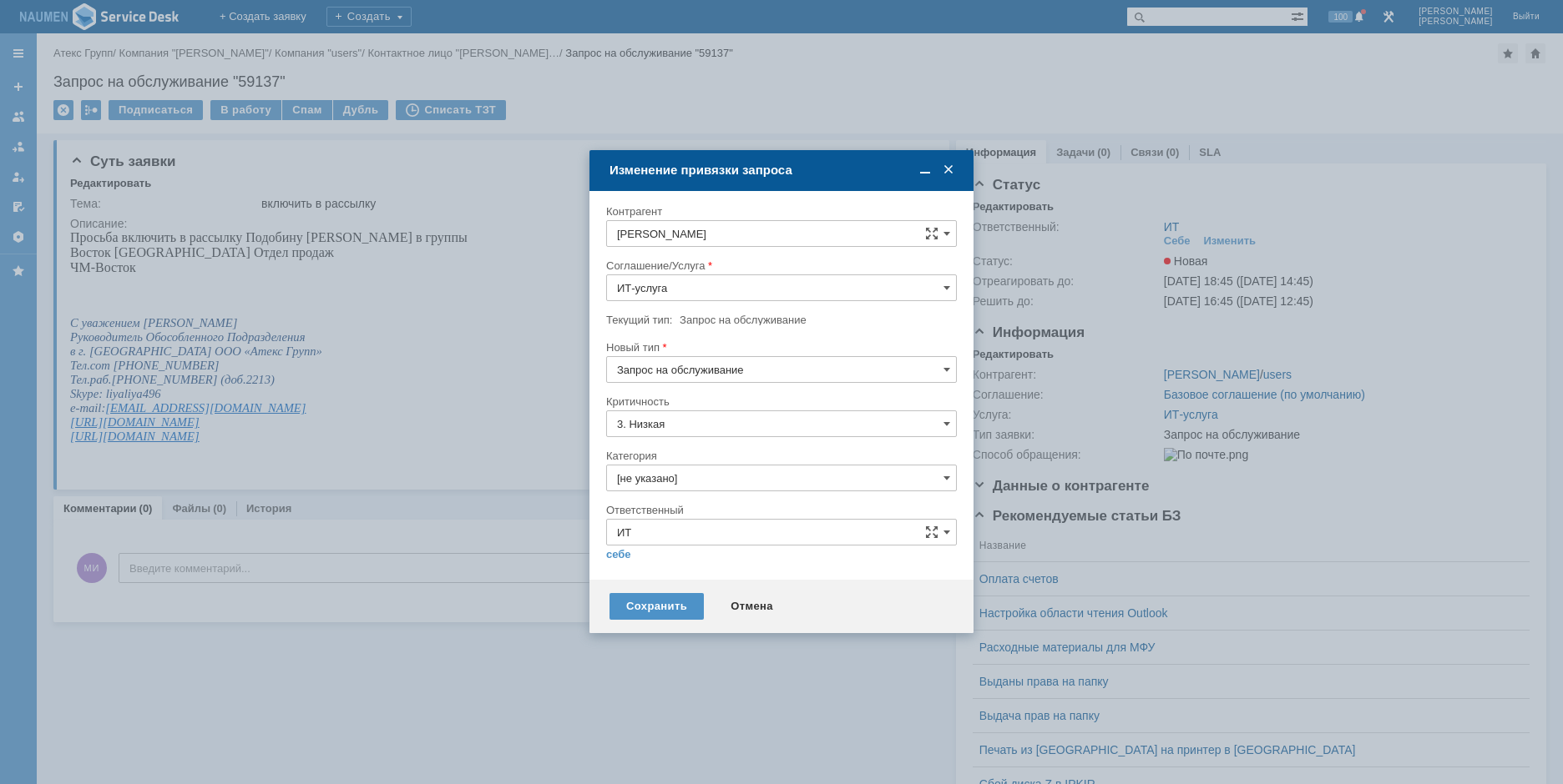
click at [706, 469] on input "[не указано]" at bounding box center [781, 478] width 350 height 27
click at [669, 572] on span "Почта" at bounding box center [781, 572] width 329 height 13
type input "Почта"
click at [626, 551] on link "себе" at bounding box center [619, 555] width 25 height 13
type input "[PERSON_NAME]"
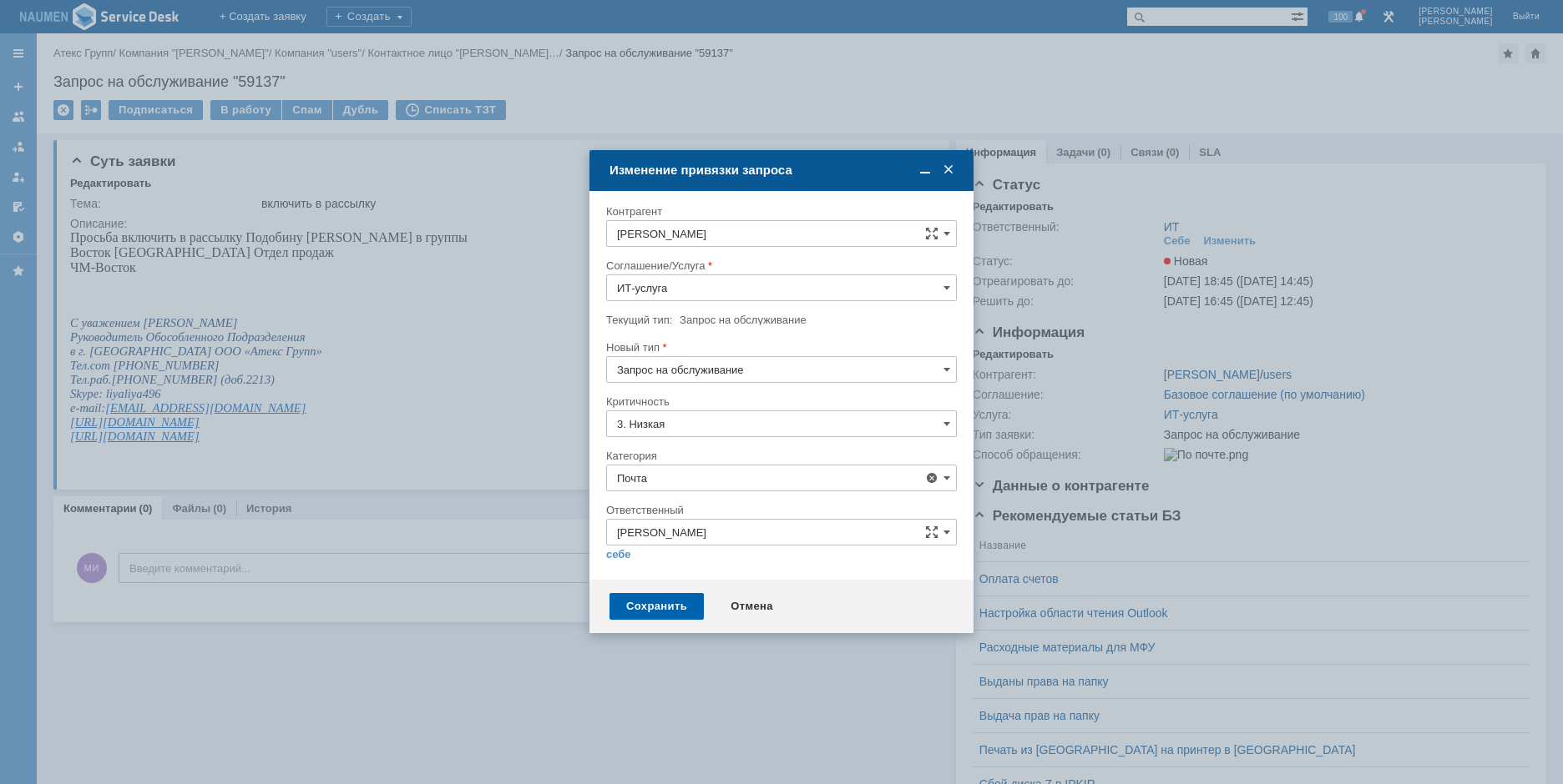
type input "Почта"
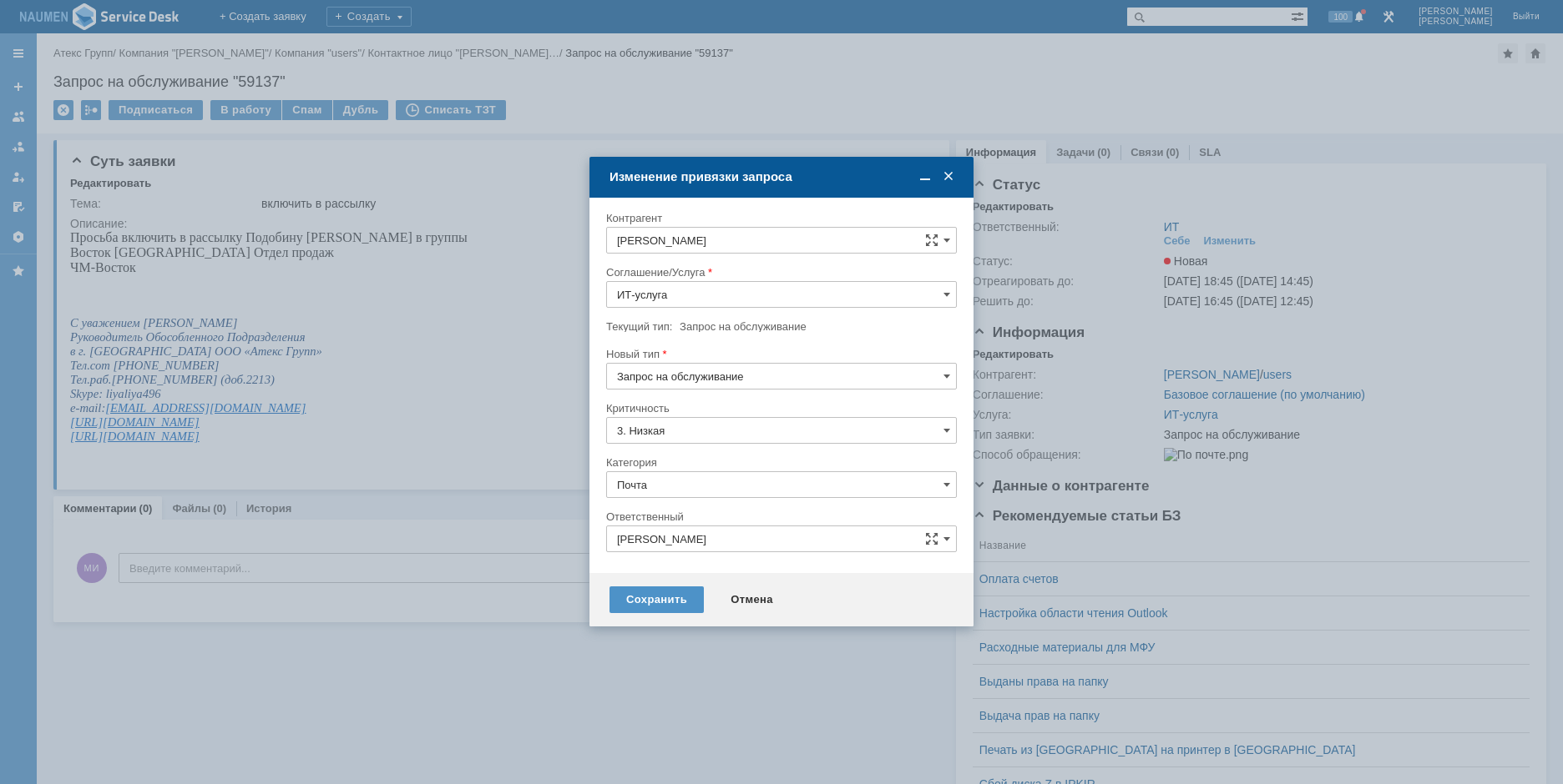
click at [673, 615] on div "Сохранить Отмена" at bounding box center [781, 600] width 384 height 54
click at [674, 598] on div "Сохранить" at bounding box center [657, 600] width 94 height 27
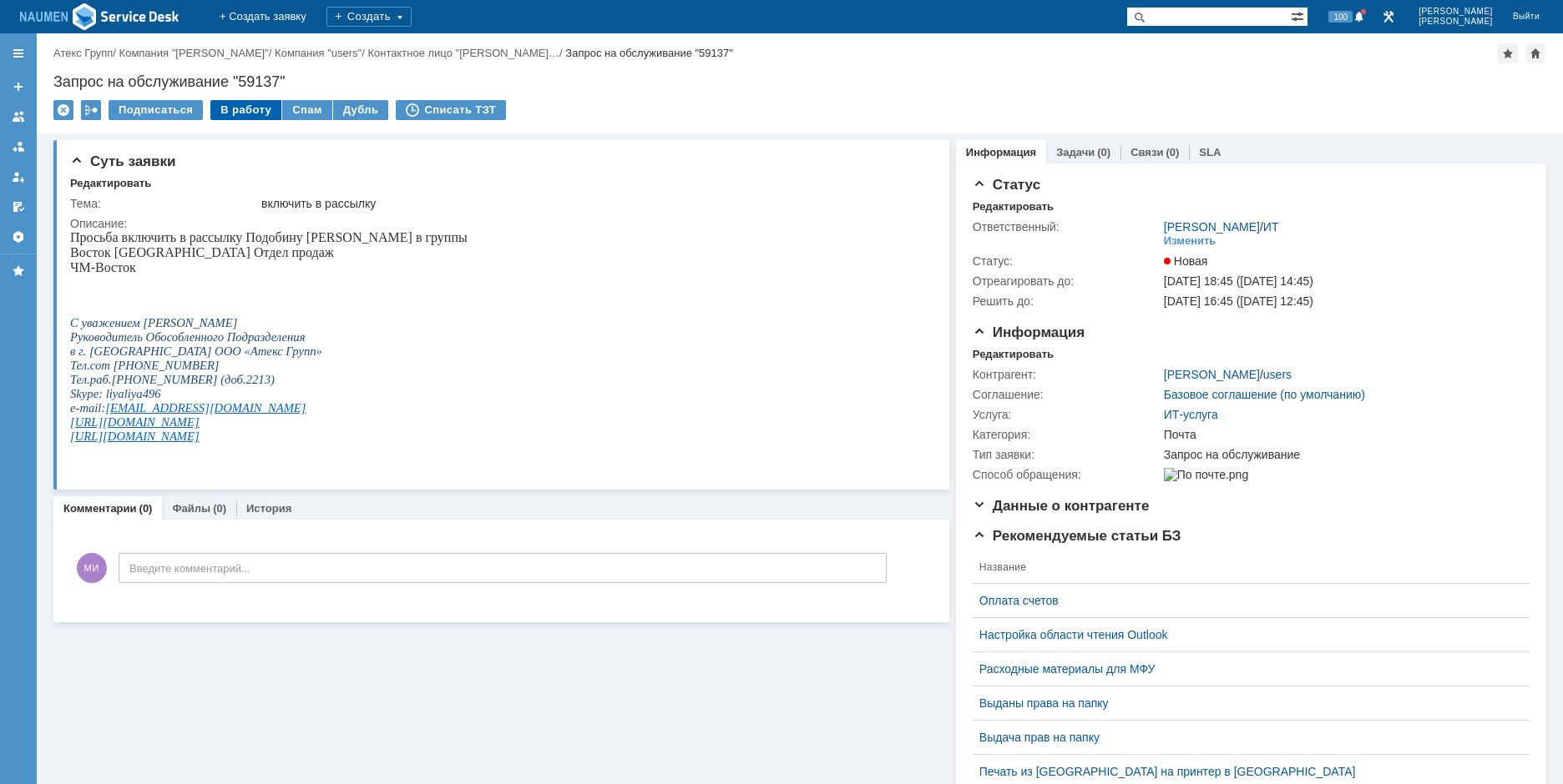
click at [256, 114] on div "В работу" at bounding box center [245, 110] width 71 height 20
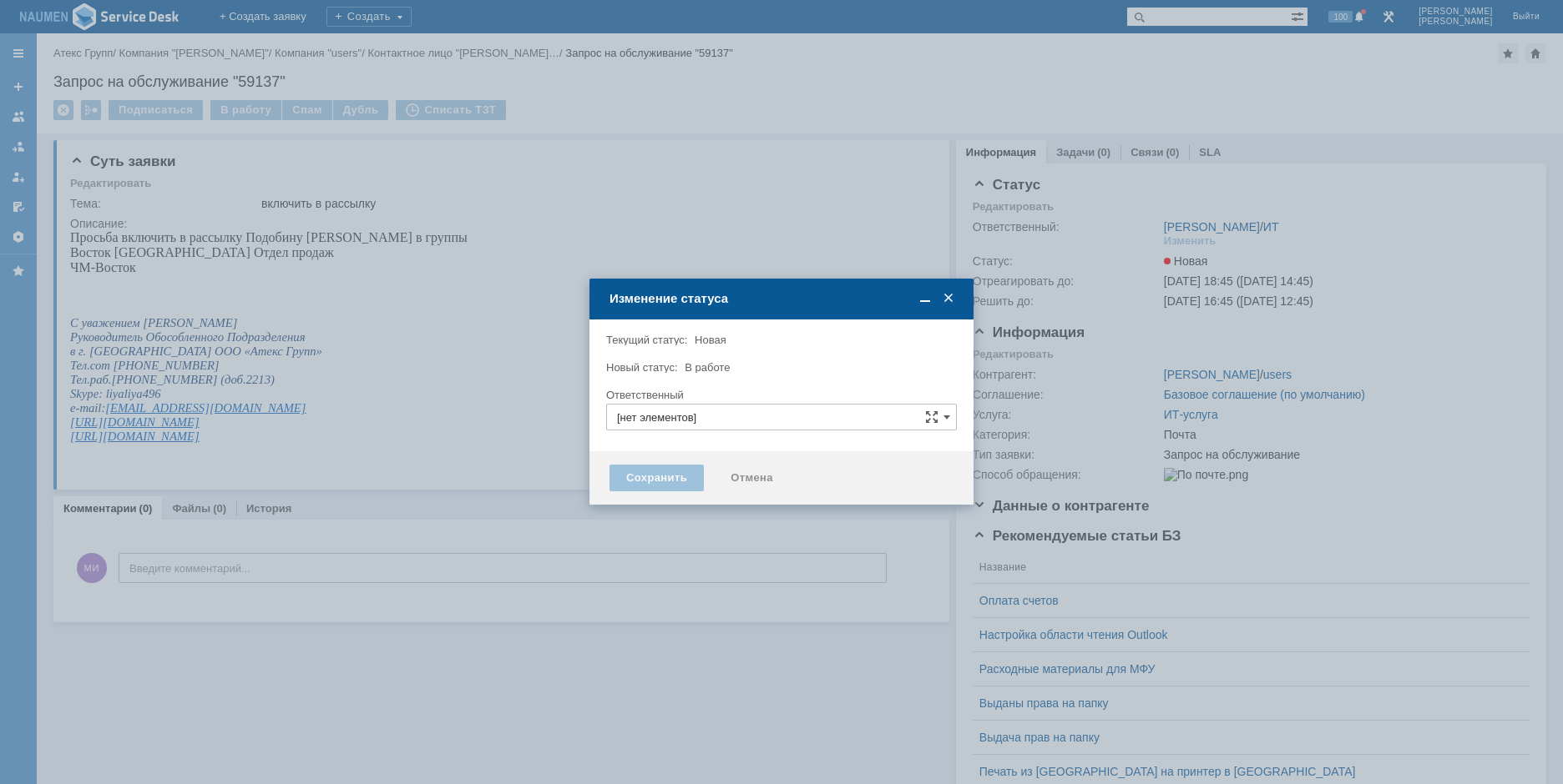
type input "[PERSON_NAME]"
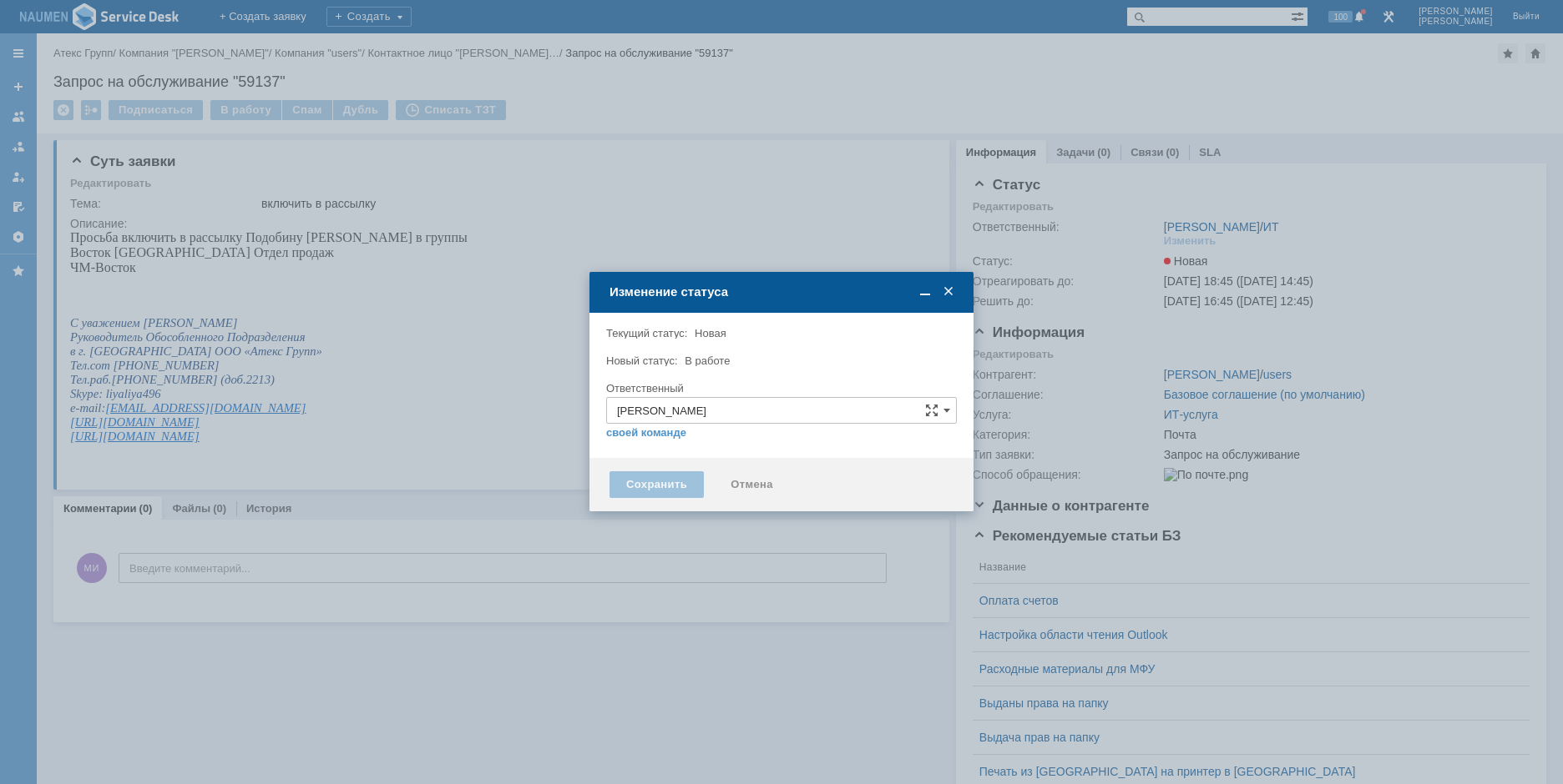
type input "Почта"
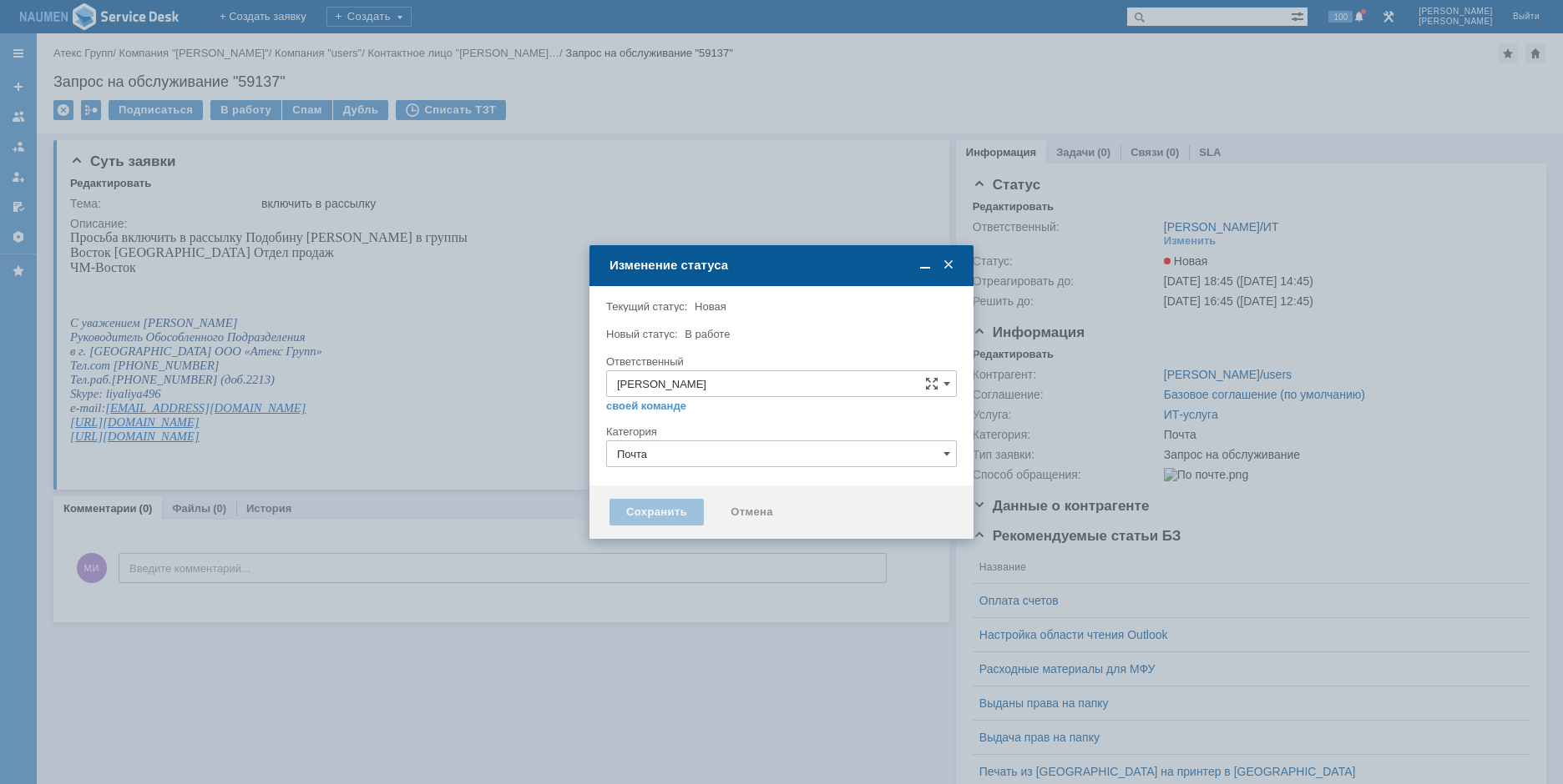
click at [665, 496] on div "Сохранить Отмена" at bounding box center [781, 512] width 384 height 54
click at [666, 514] on div "Сохранить" at bounding box center [657, 512] width 94 height 27
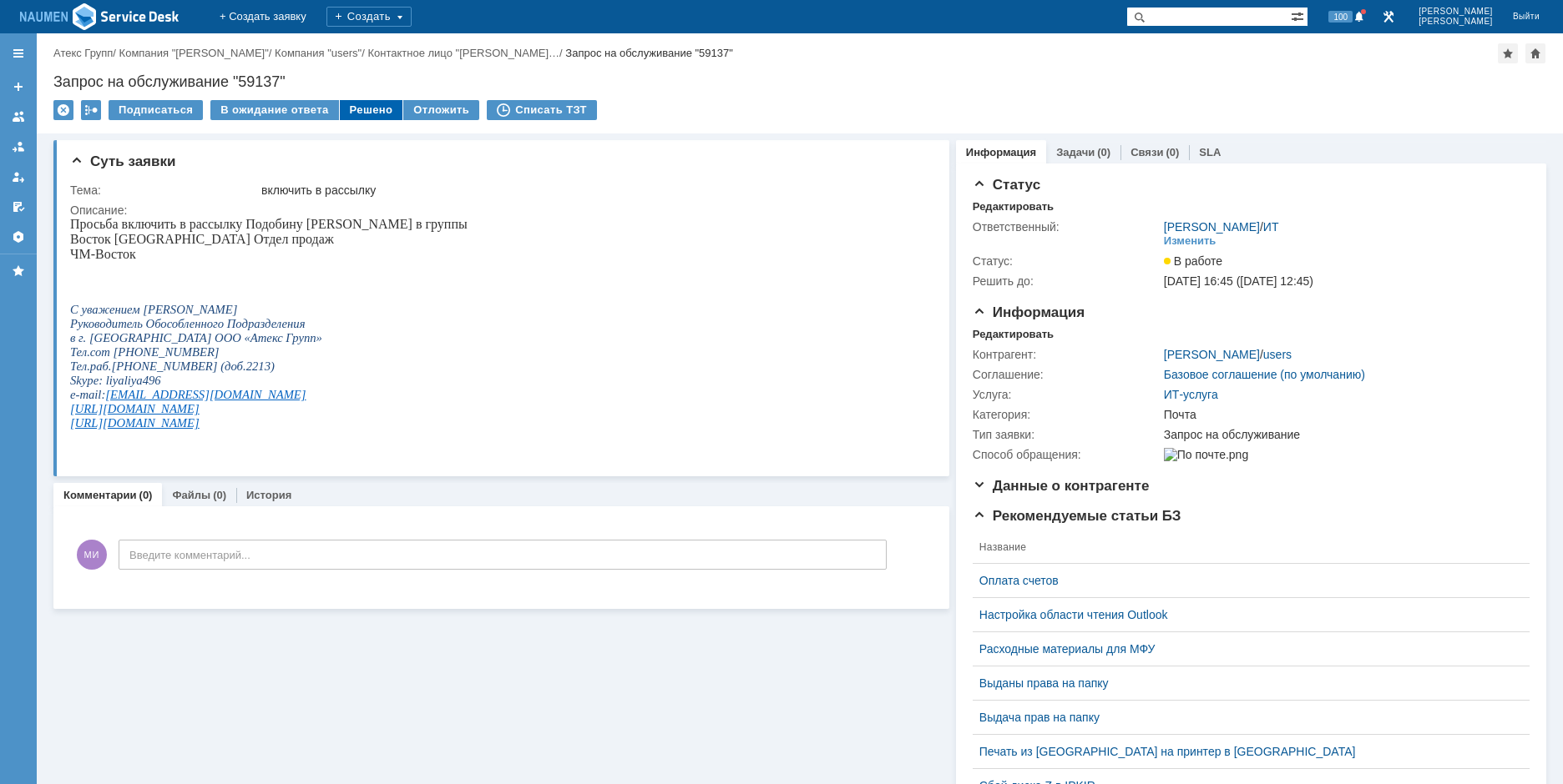
click at [344, 110] on div "Решено" at bounding box center [372, 110] width 64 height 20
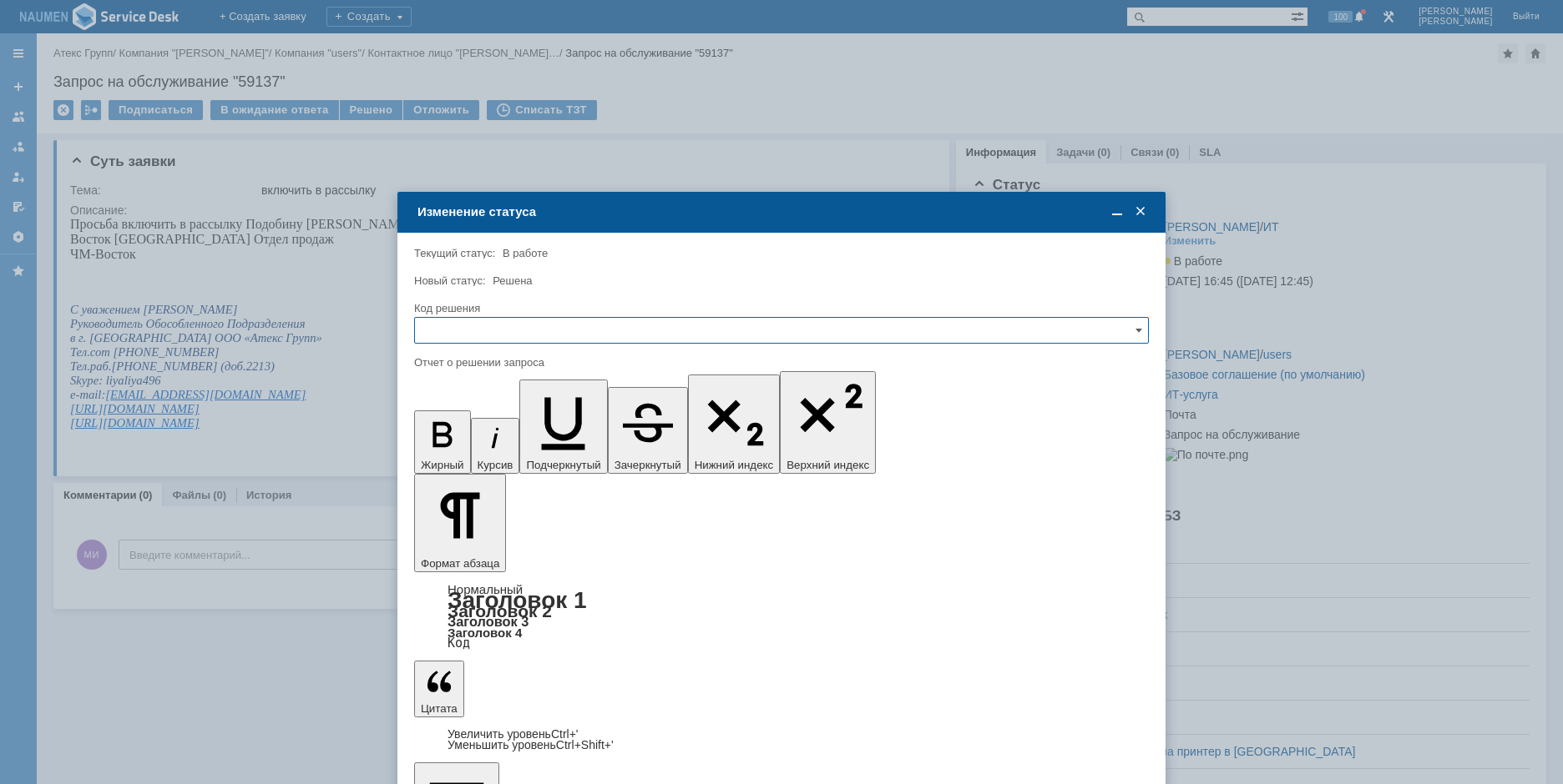
click at [520, 321] on input "text" at bounding box center [781, 331] width 735 height 27
click at [469, 442] on span "Решено" at bounding box center [781, 444] width 713 height 13
type input "Решено"
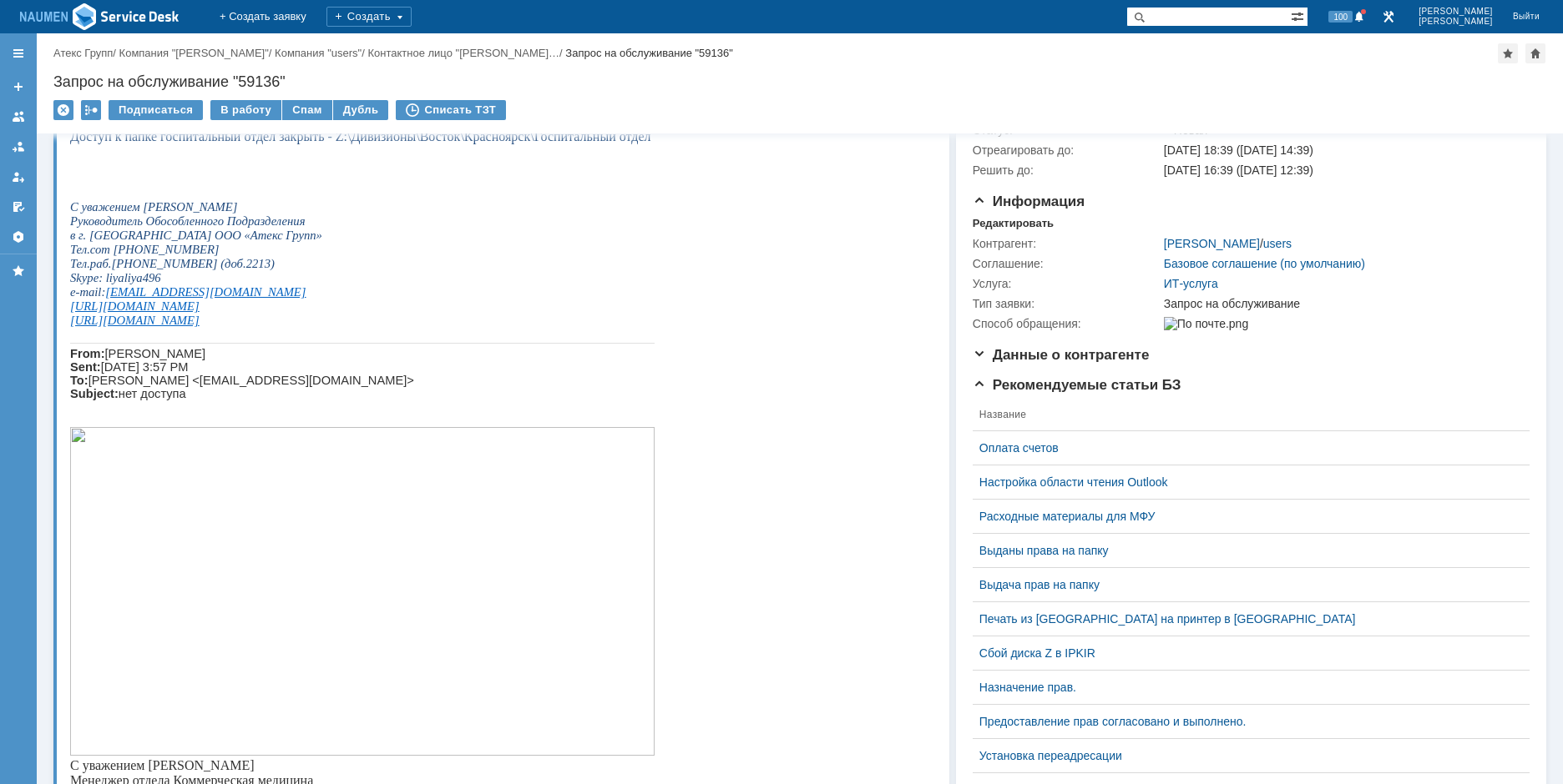
scroll to position [167, 0]
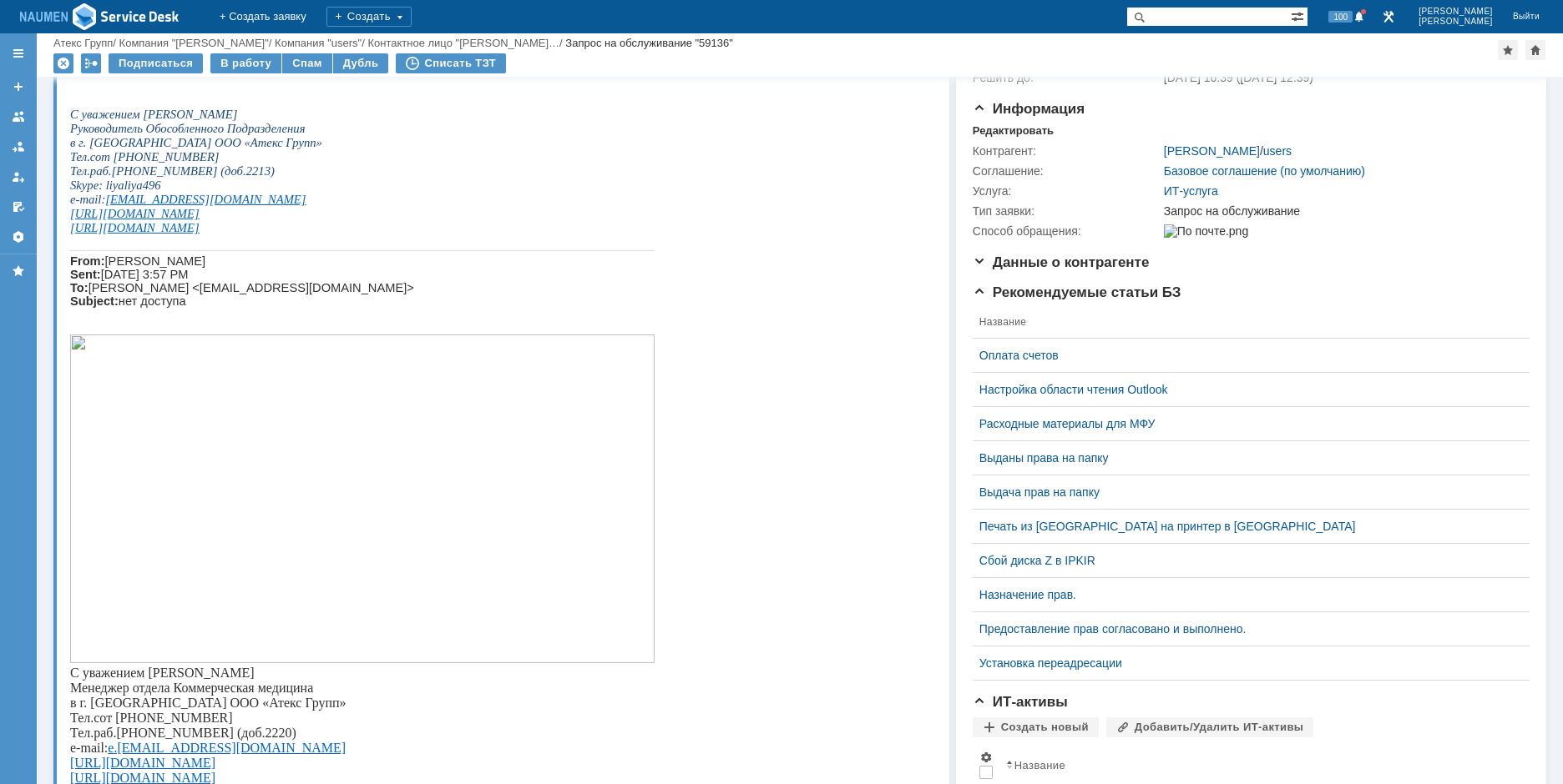
click at [406, 499] on img at bounding box center [362, 499] width 585 height 329
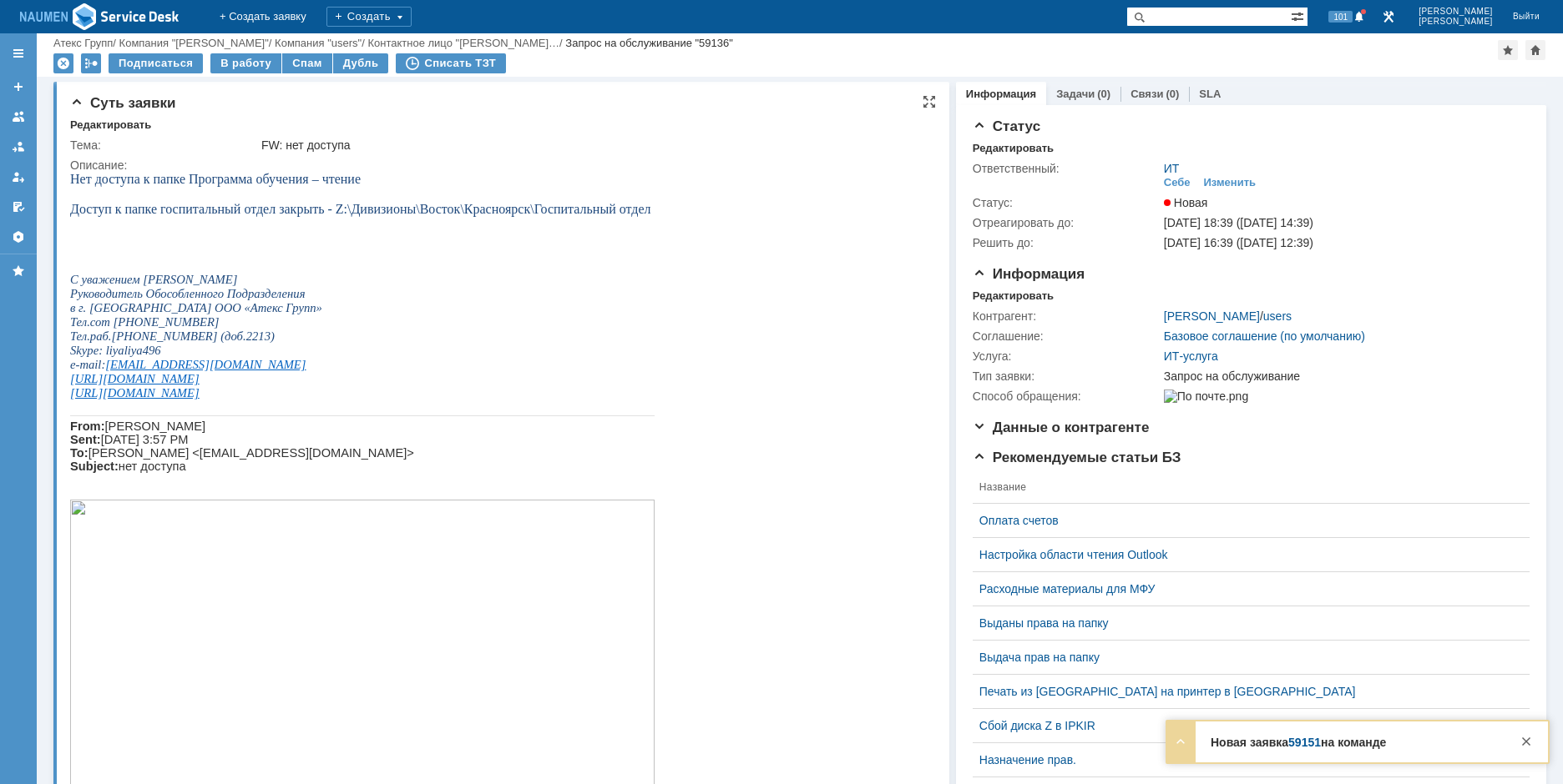
scroll to position [0, 0]
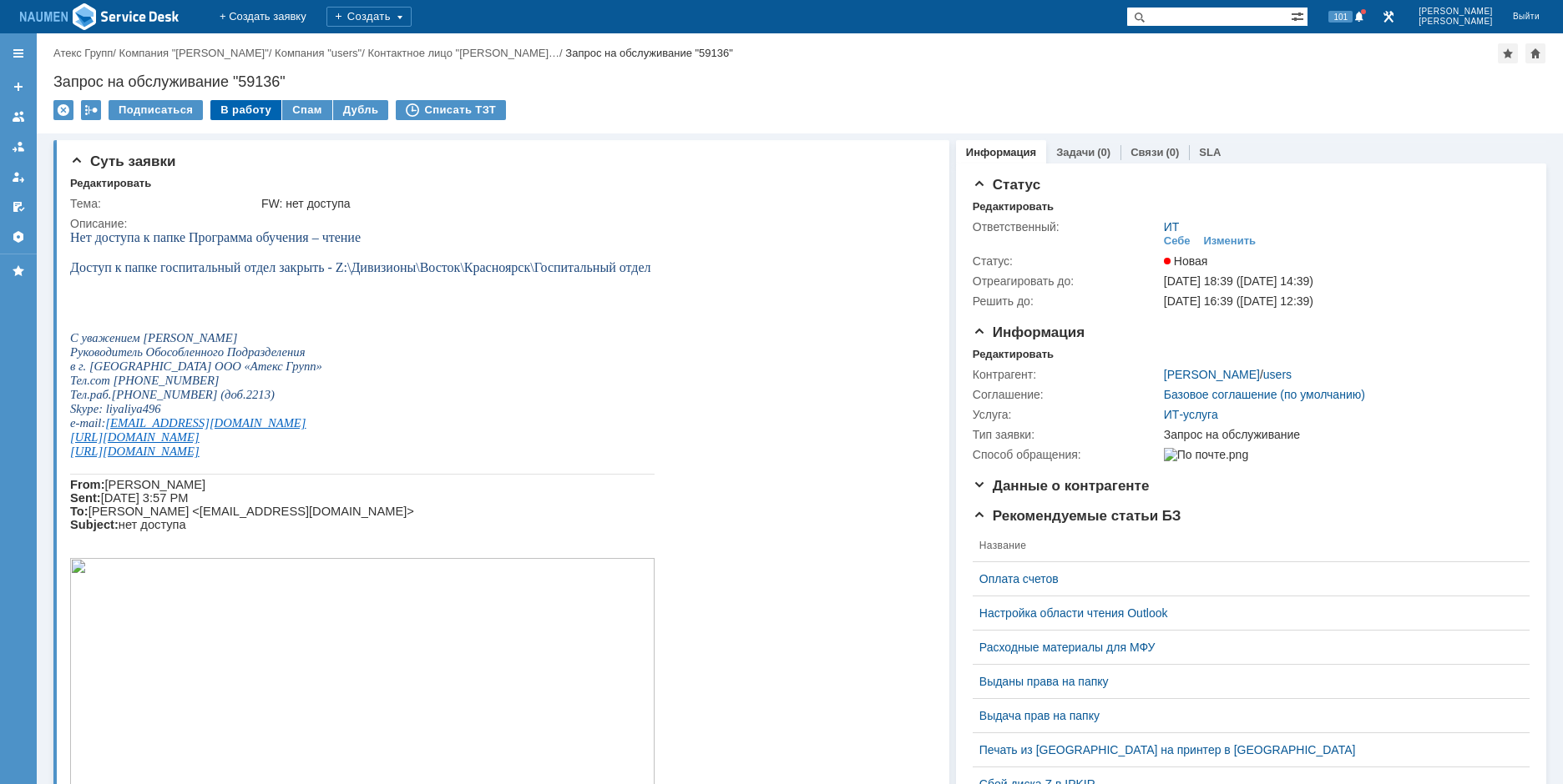
click at [245, 104] on div "В работу" at bounding box center [245, 110] width 71 height 20
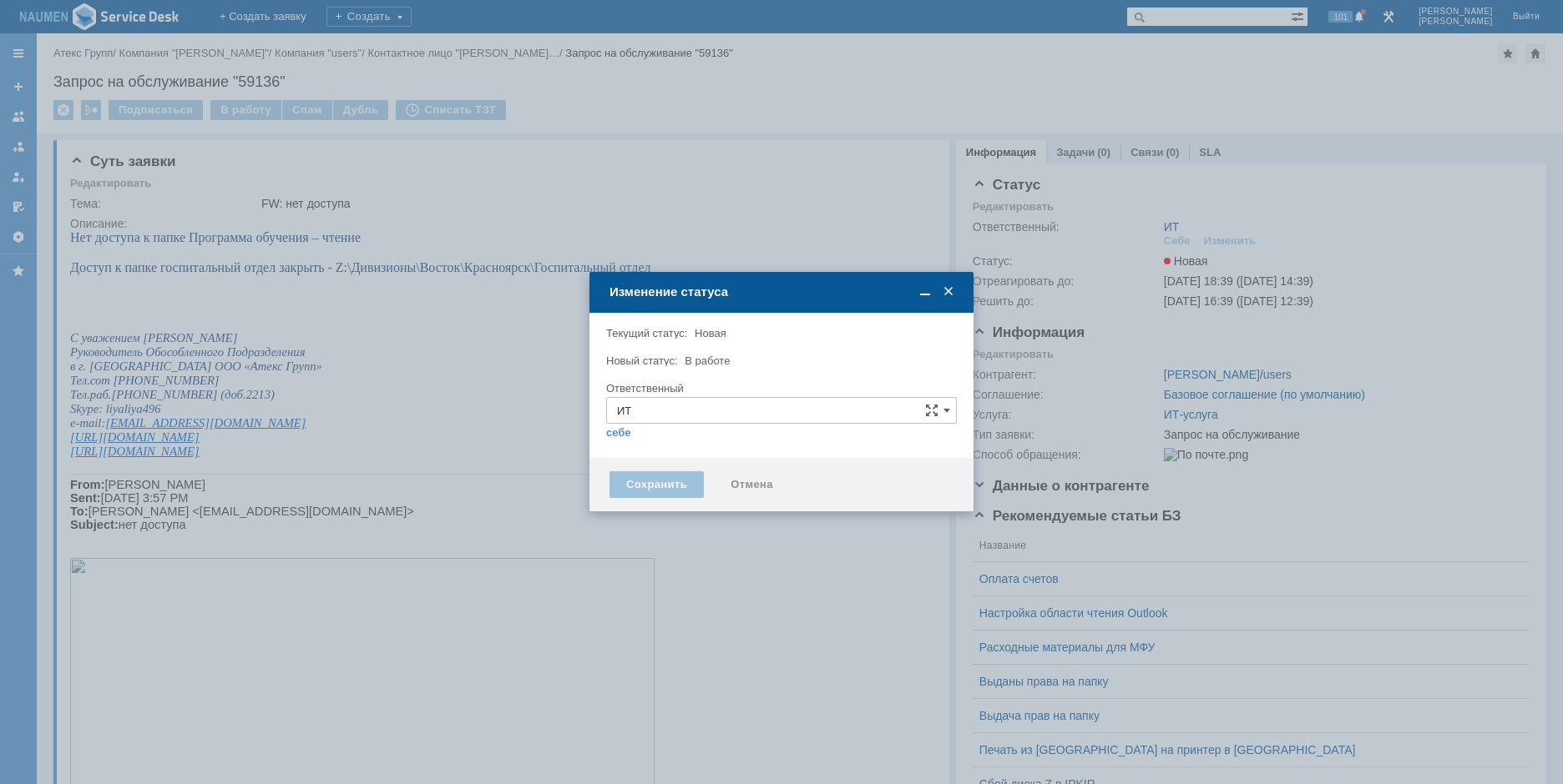
type input "[PERSON_NAME]"
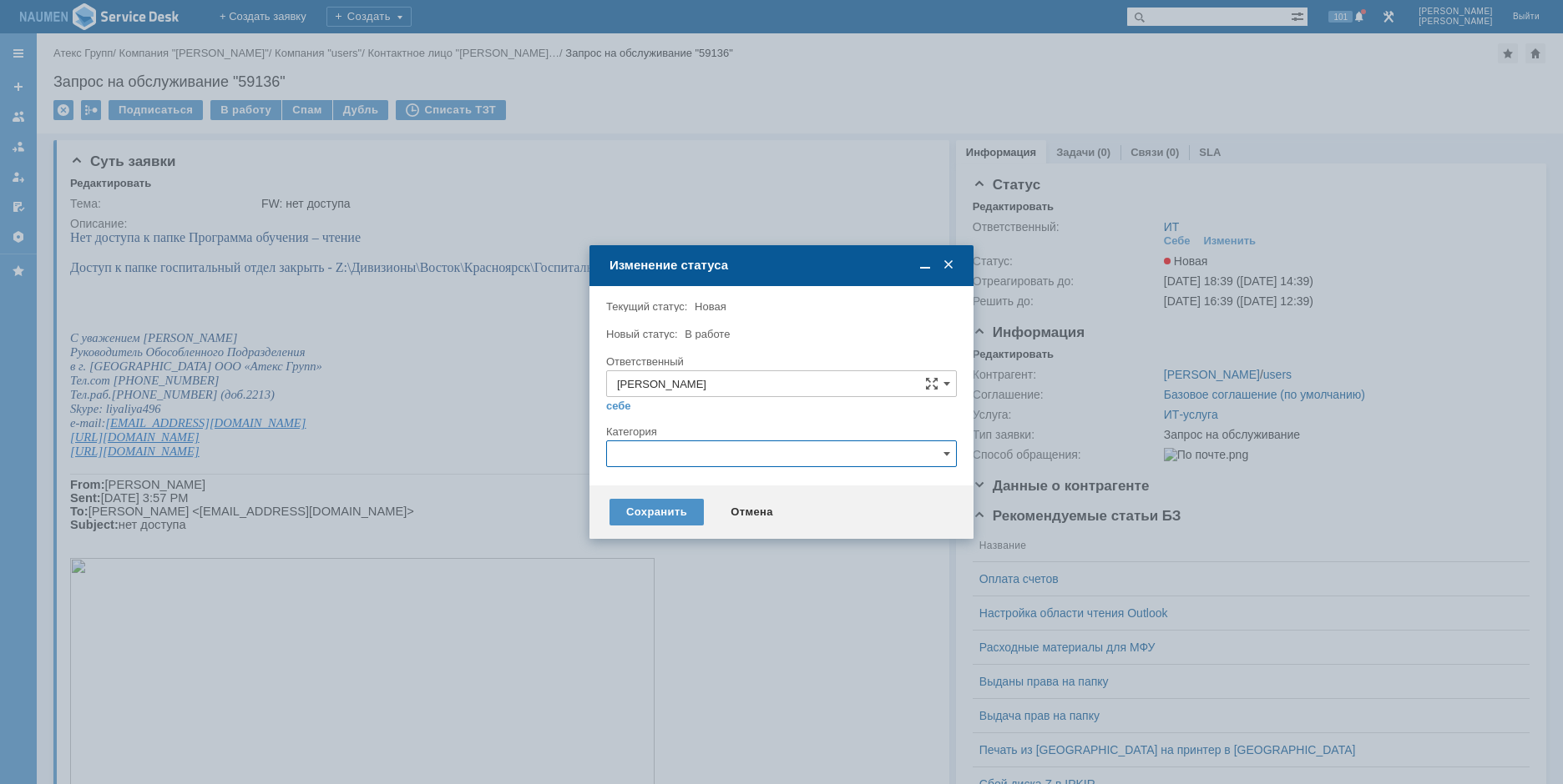
click at [639, 456] on input "text" at bounding box center [781, 454] width 350 height 27
click at [724, 542] on span "Назначение доступа (файловые ресурсы)" at bounding box center [781, 548] width 329 height 13
click at [666, 511] on div "Сохранить" at bounding box center [657, 512] width 94 height 27
type input "Назначение доступа (файловые ресурсы)"
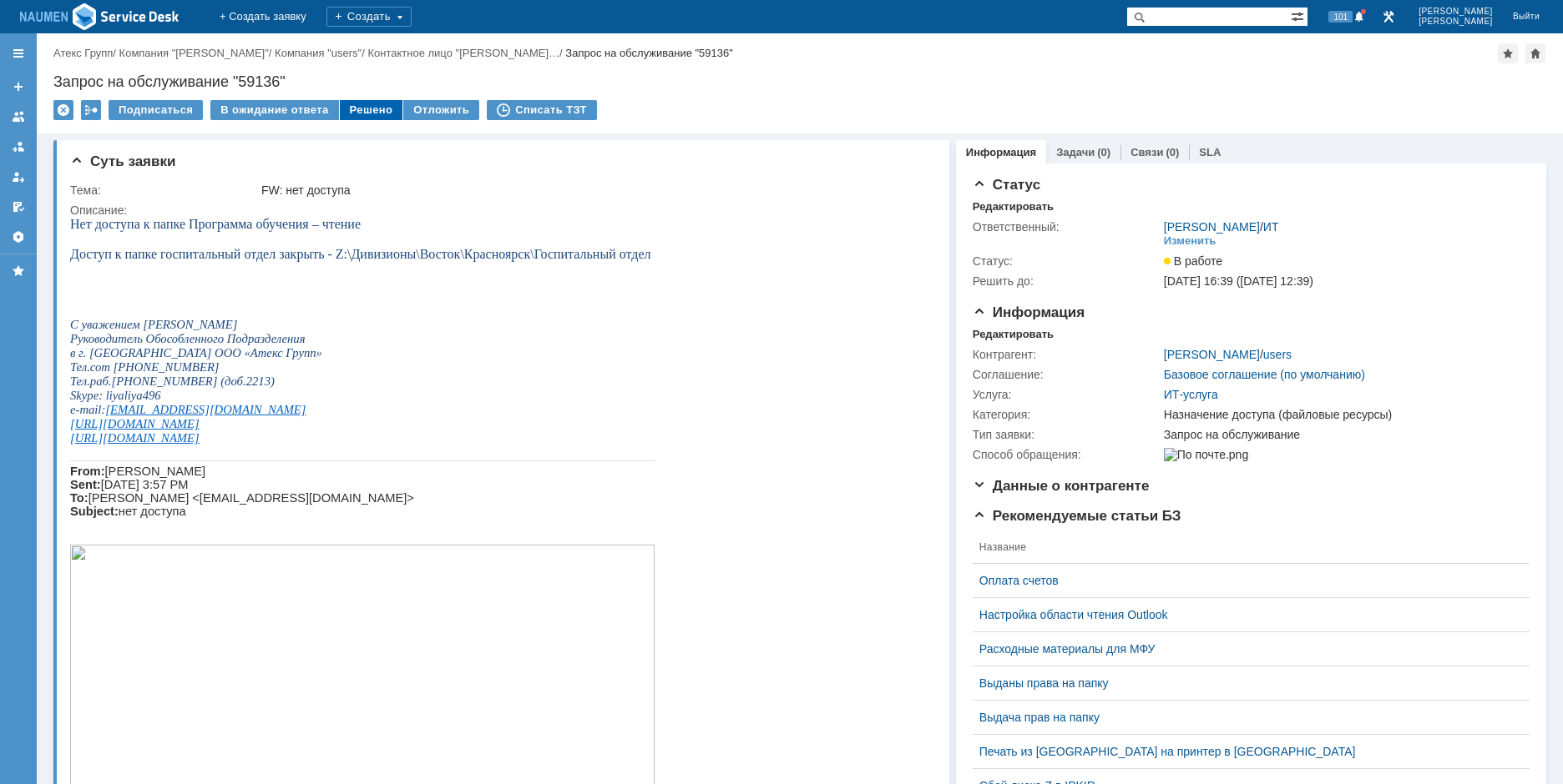
click at [364, 112] on div "Решено" at bounding box center [372, 110] width 64 height 20
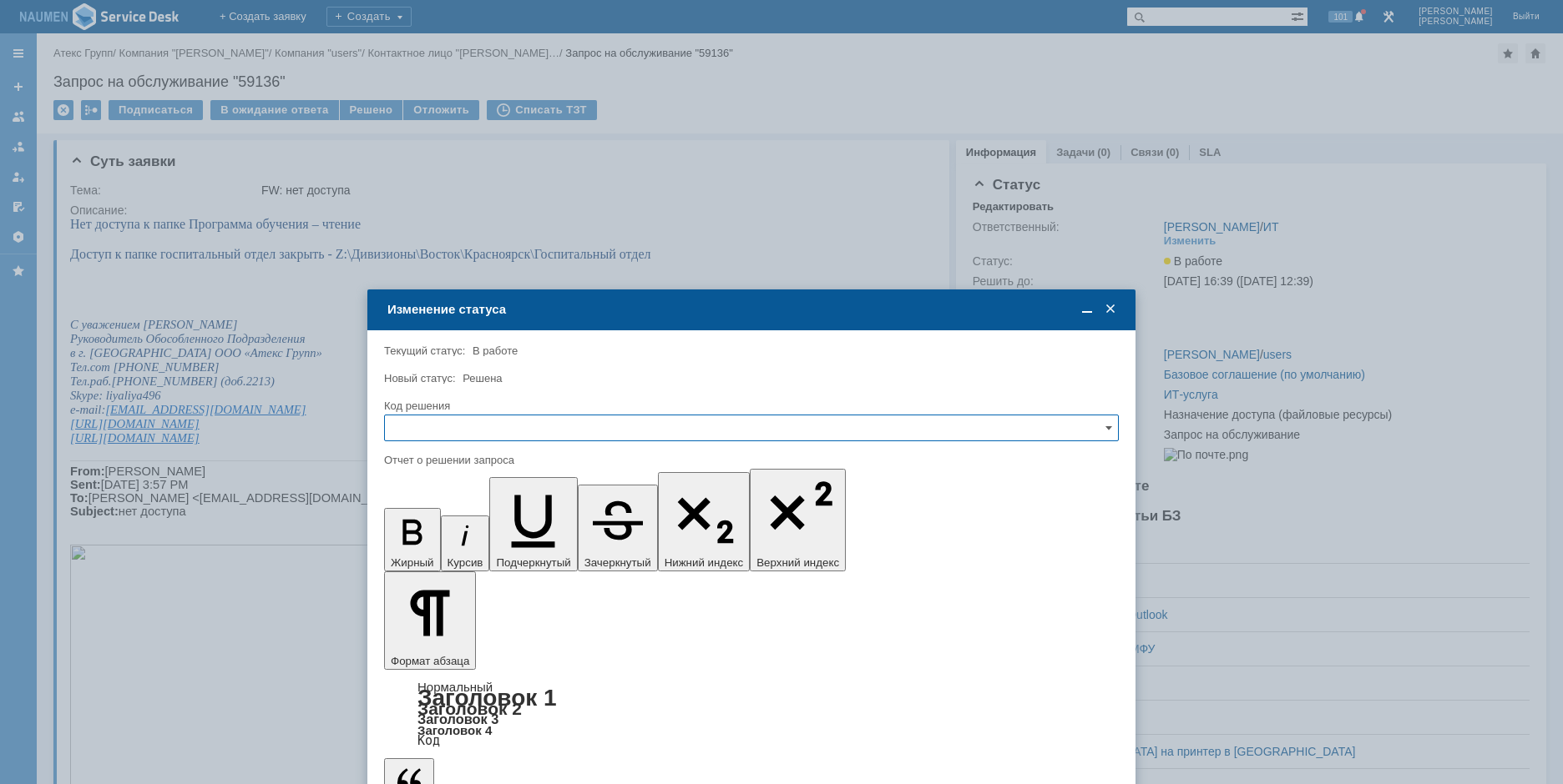
drag, startPoint x: 644, startPoint y: 213, endPoint x: 614, endPoint y: 309, distance: 100.6
click at [614, 309] on div "Изменение статуса" at bounding box center [753, 310] width 732 height 15
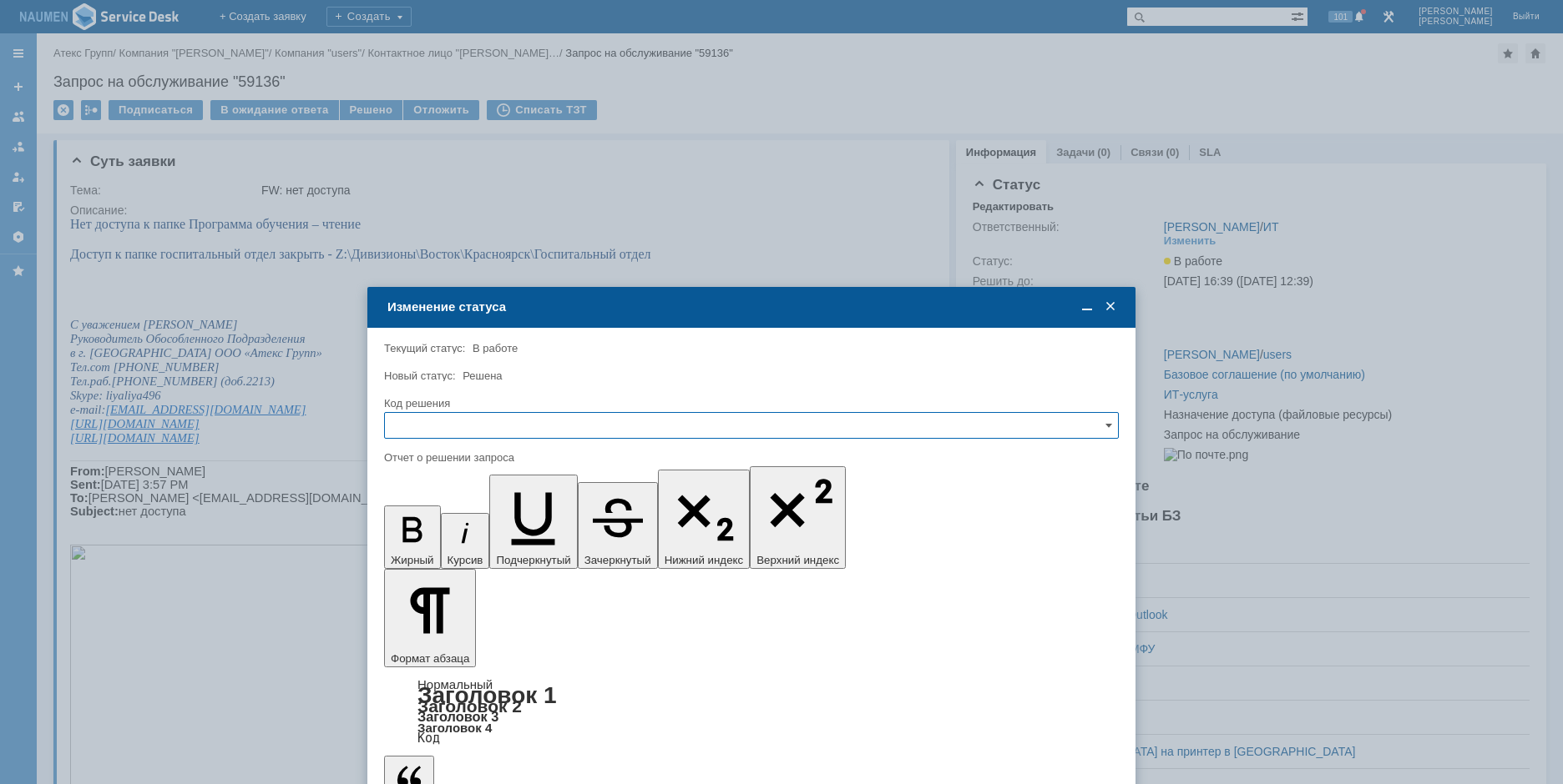
click at [511, 410] on div "Код решения" at bounding box center [751, 423] width 735 height 55
click at [498, 426] on input "text" at bounding box center [751, 426] width 735 height 27
click at [440, 527] on div "Решено" at bounding box center [751, 539] width 733 height 27
type input "Решено"
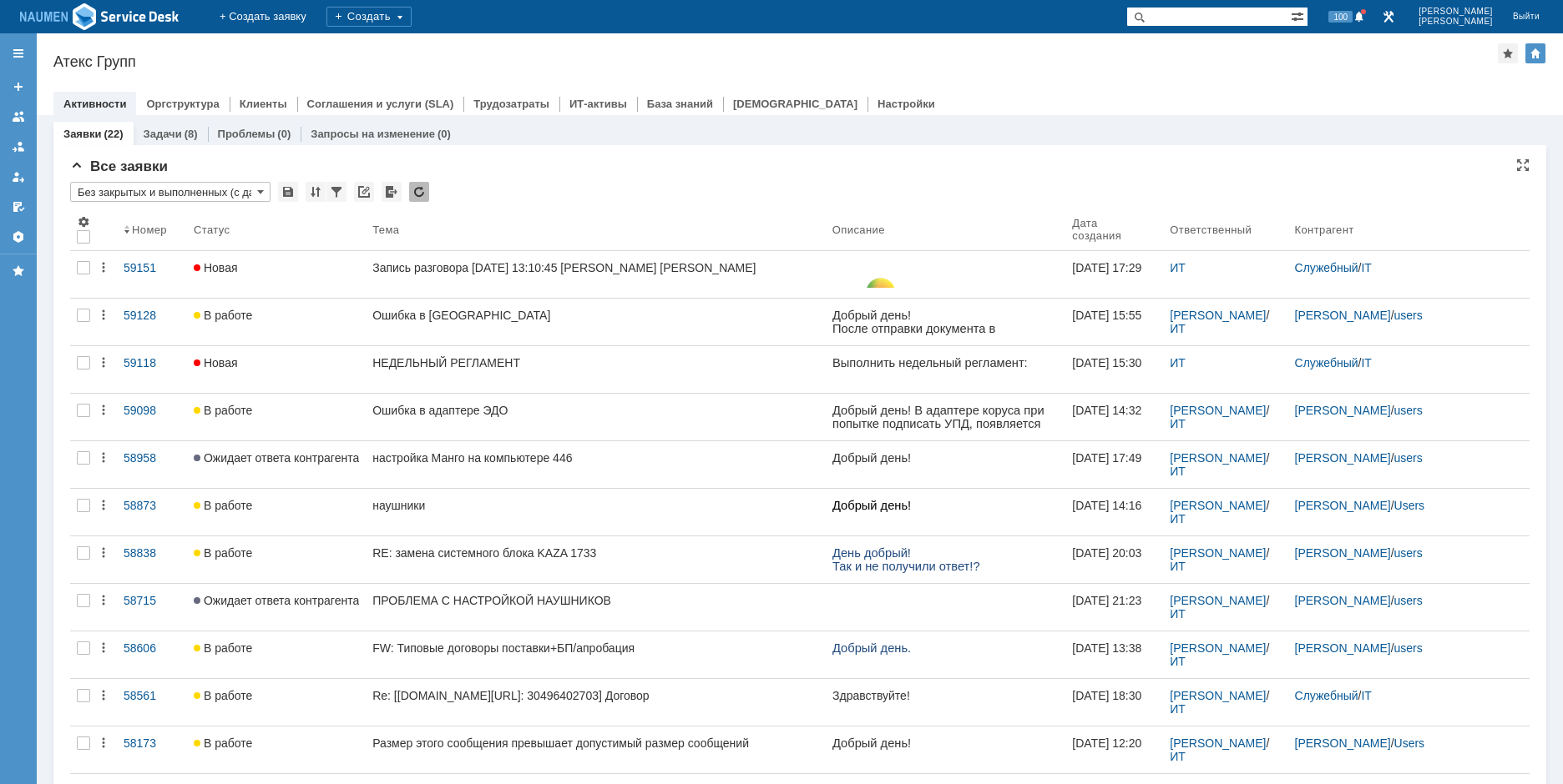
click at [1278, 95] on div "Активности Оргструктура Клиенты Соглашения и услуги (SLA) Трудозатраты ИТ-актив…" at bounding box center [800, 103] width 1492 height 24
